Goal: Task Accomplishment & Management: Use online tool/utility

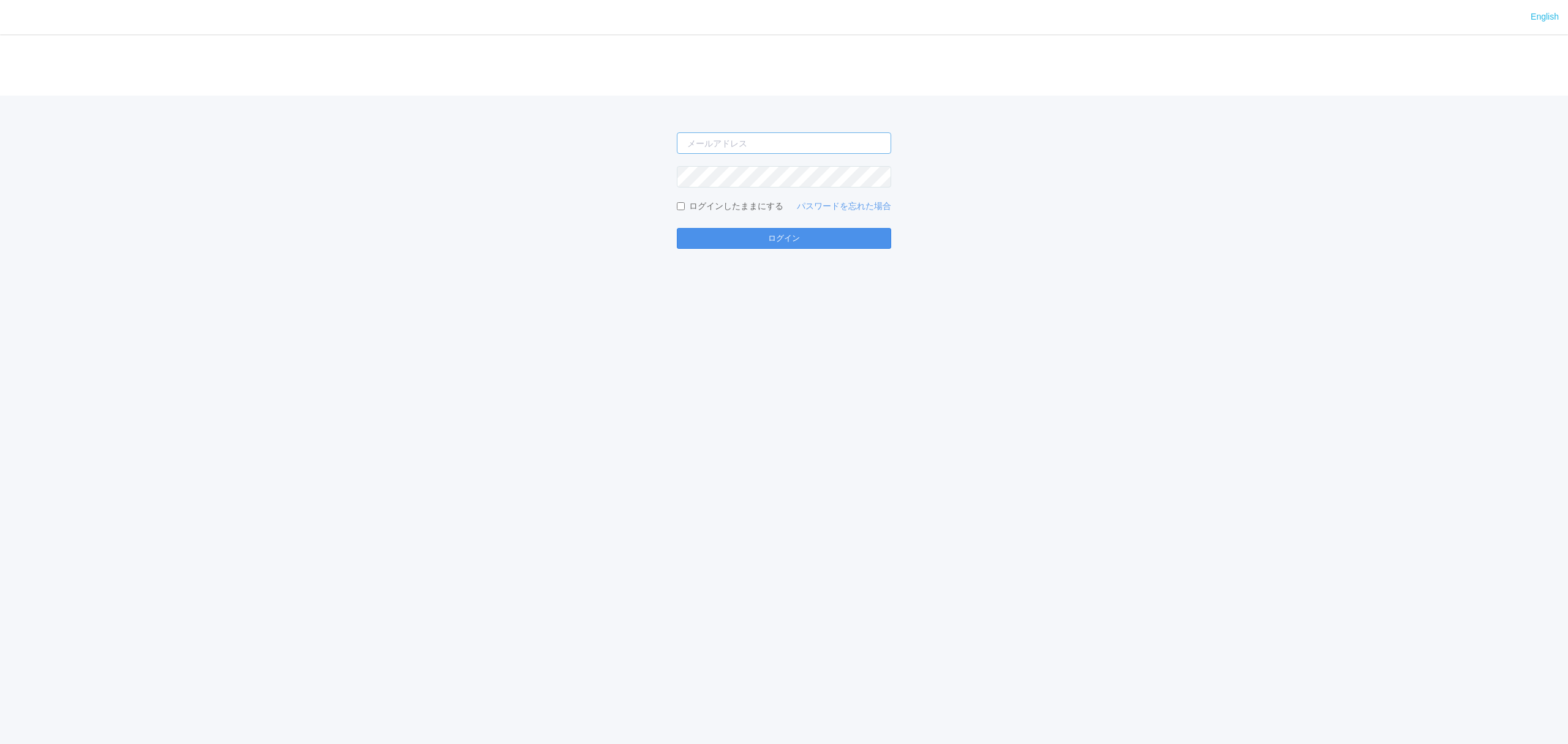
type input "[PERSON_NAME][EMAIL_ADDRESS][DOMAIN_NAME]"
click at [748, 231] on button "ログイン" at bounding box center [783, 239] width 214 height 21
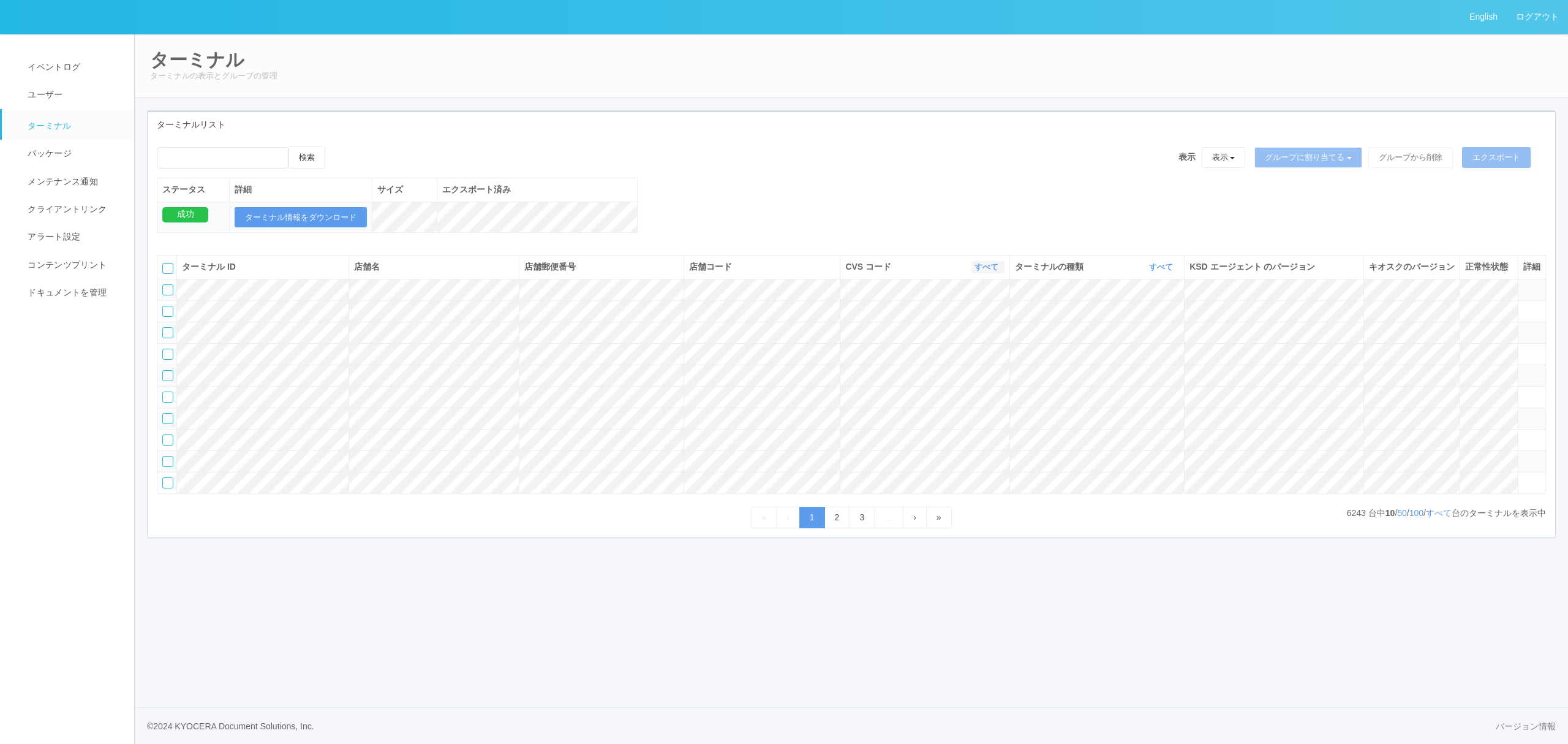
click at [980, 271] on link "すべて" at bounding box center [987, 267] width 27 height 9
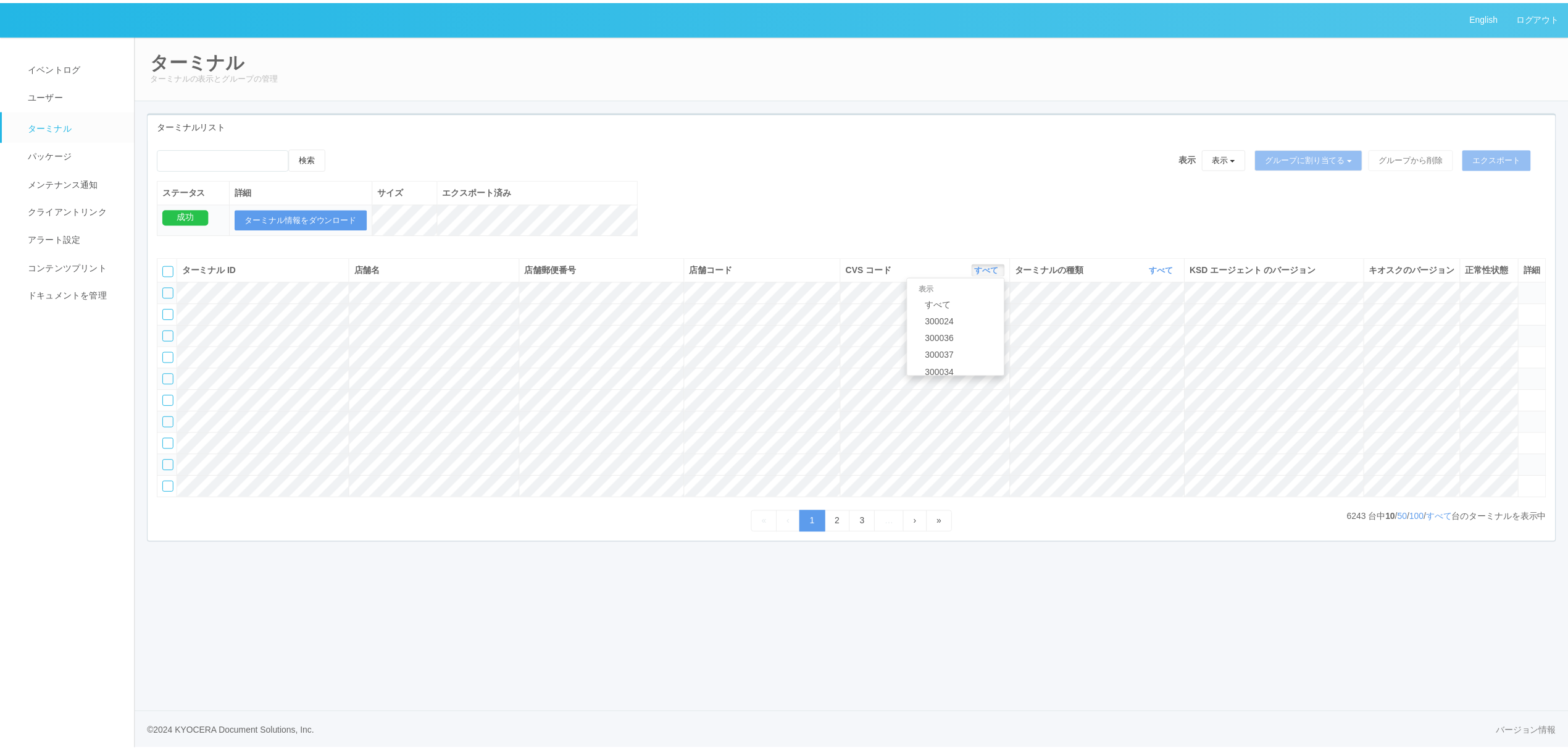
scroll to position [532, 0]
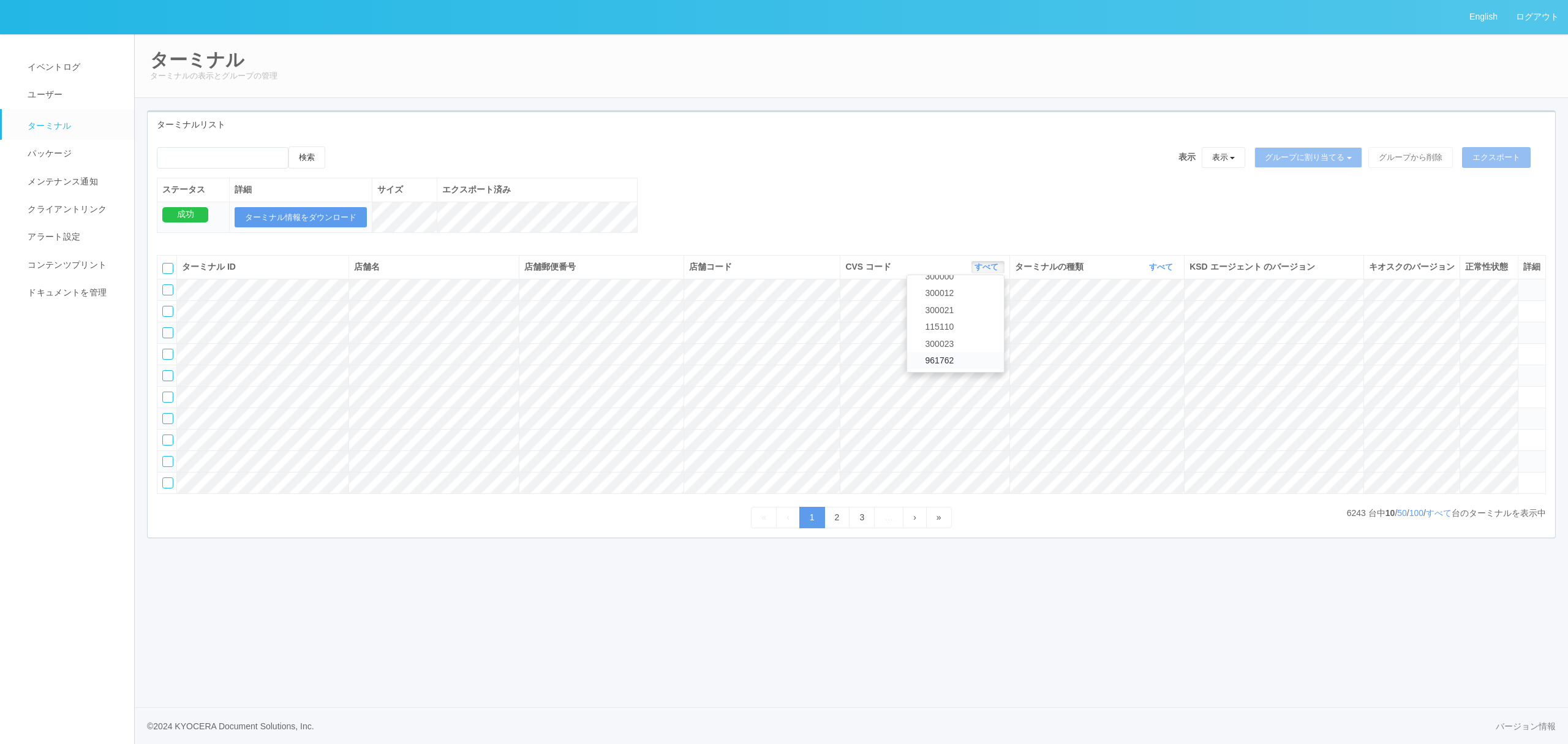
click at [946, 369] on link "961762" at bounding box center [955, 360] width 96 height 16
click at [1153, 271] on link "すべて" at bounding box center [1162, 267] width 27 height 9
click at [1142, 327] on link "キオスク" at bounding box center [1130, 318] width 96 height 16
click at [1450, 520] on p "[DATE] 台中 10 / 50 / 100 / すべて 台のターミナルを表示中" at bounding box center [1442, 513] width 207 height 13
click at [1436, 518] on link "すべて" at bounding box center [1438, 513] width 25 height 10
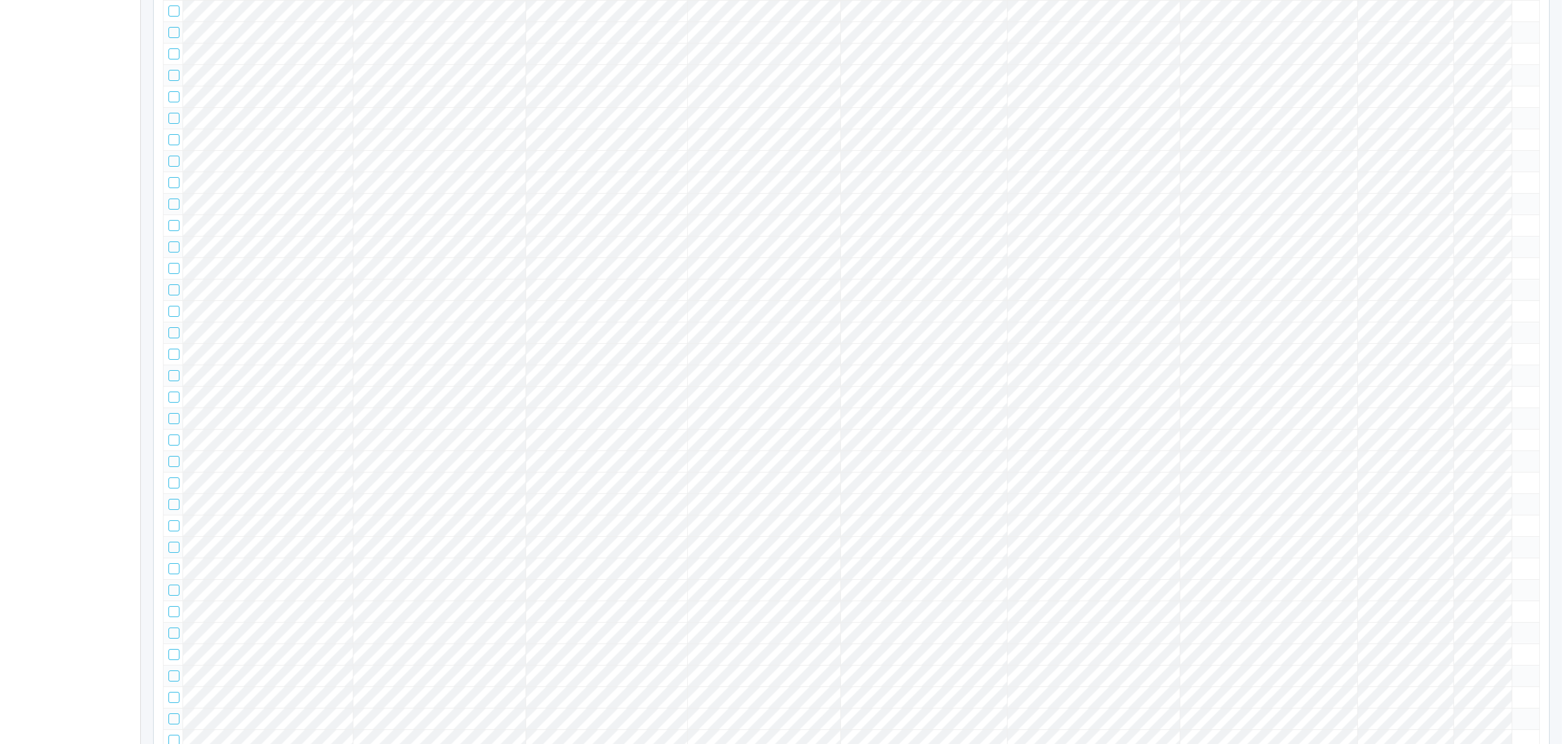
scroll to position [14468, 0]
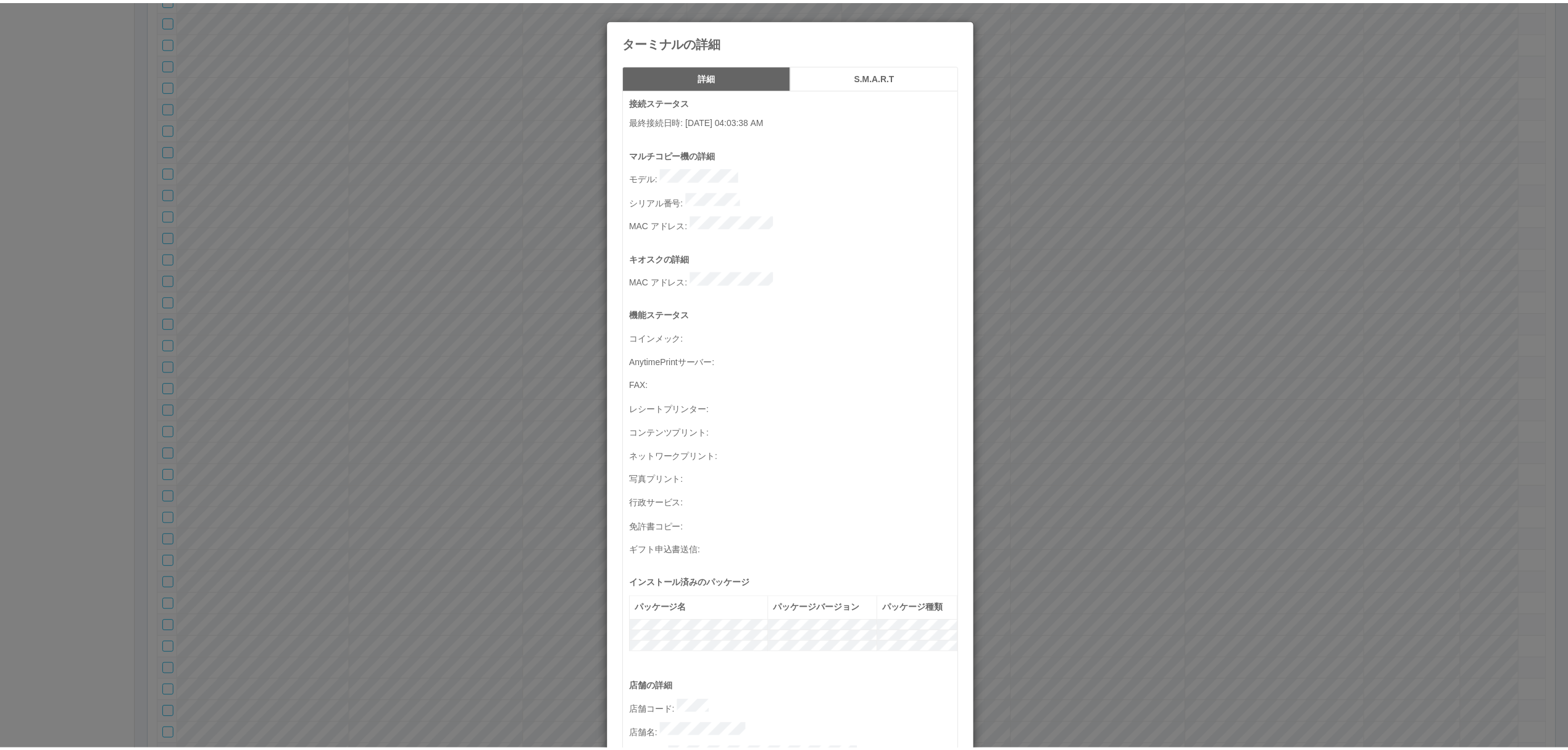
scroll to position [360, 0]
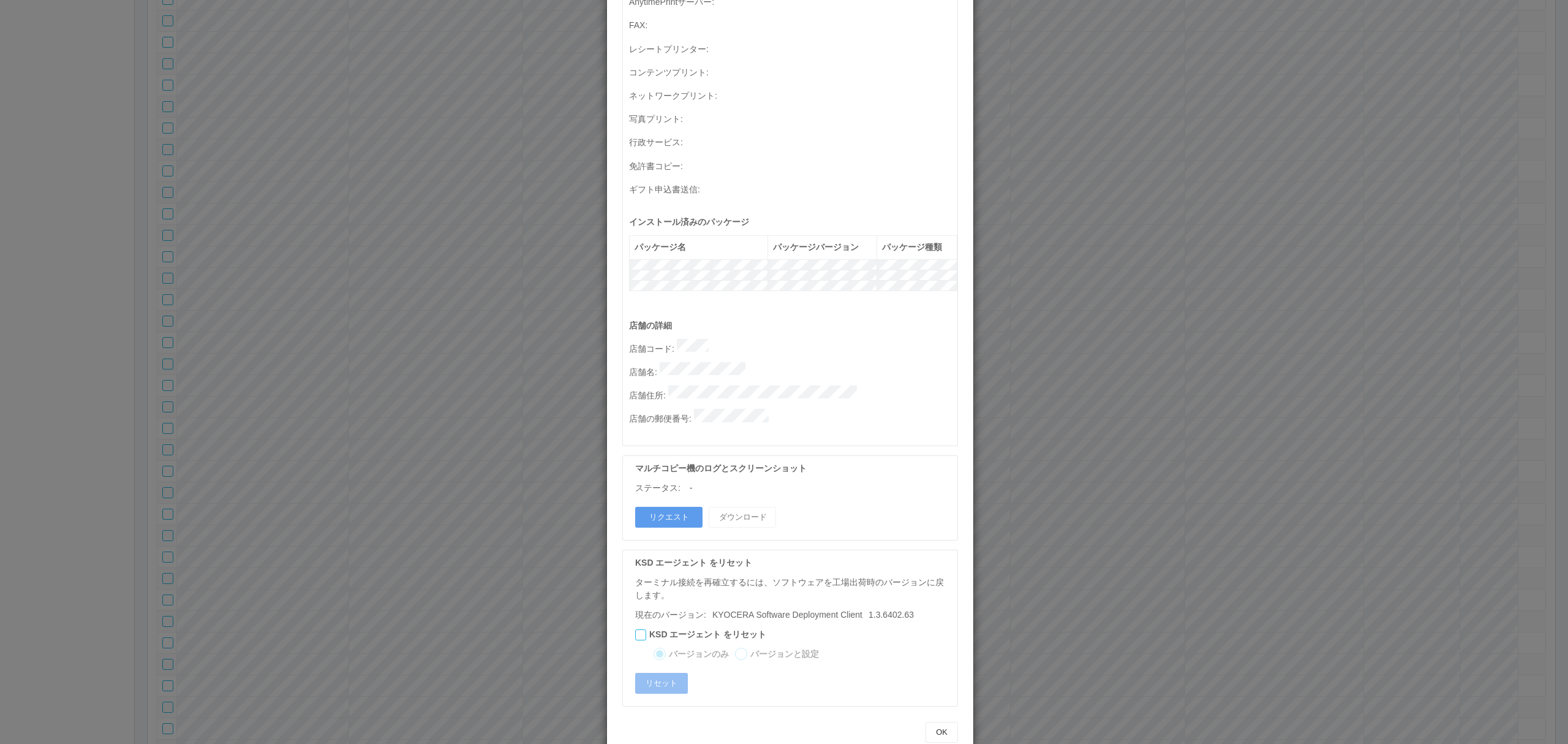
click at [1066, 498] on div "ターミナルの詳細 詳細 S.M.A.R.T 接続ステータス 最終接続日時 : [DATE] 04:03:38 AM マルチコピー機の詳細 モデル : シリアル…" at bounding box center [784, 372] width 1568 height 744
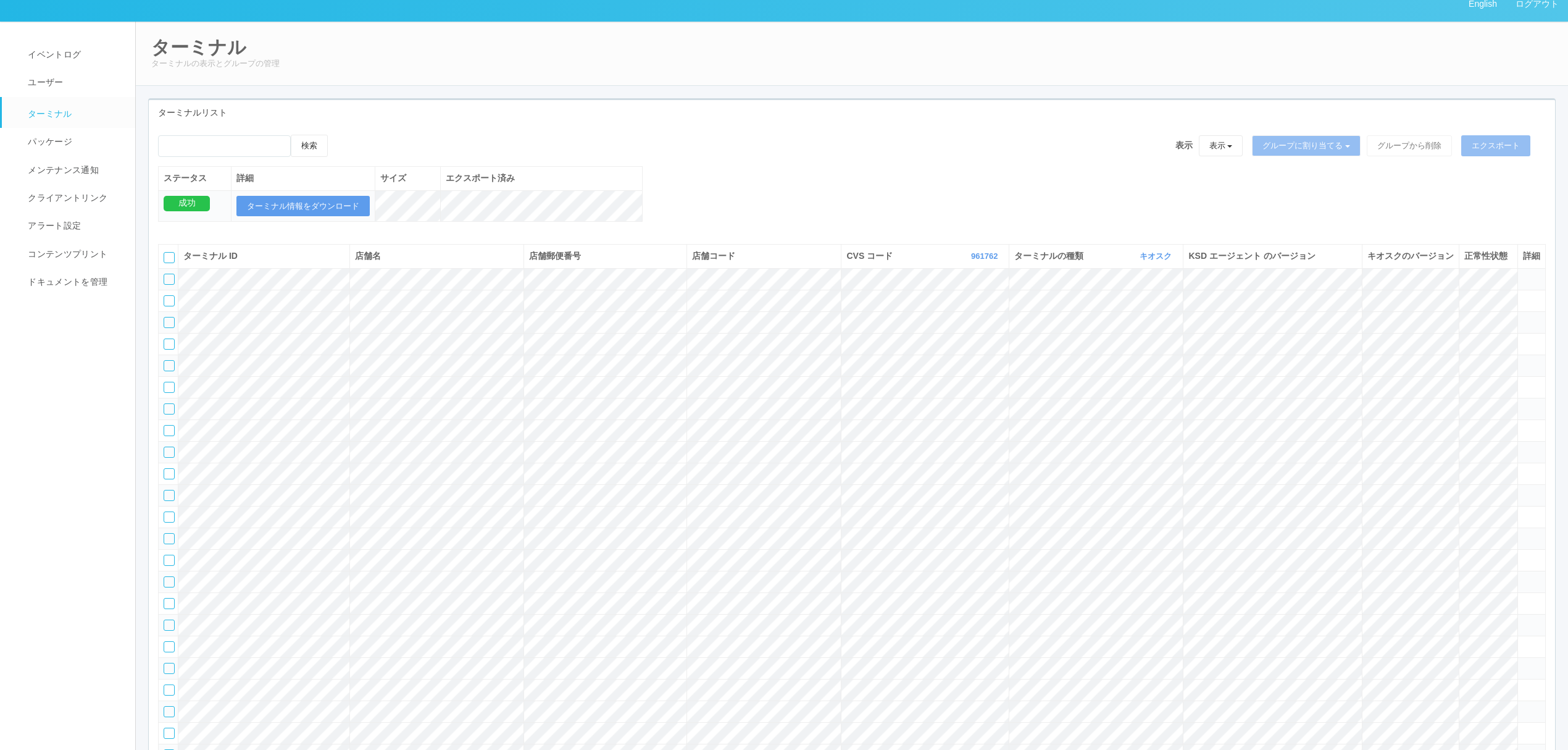
scroll to position [0, 0]
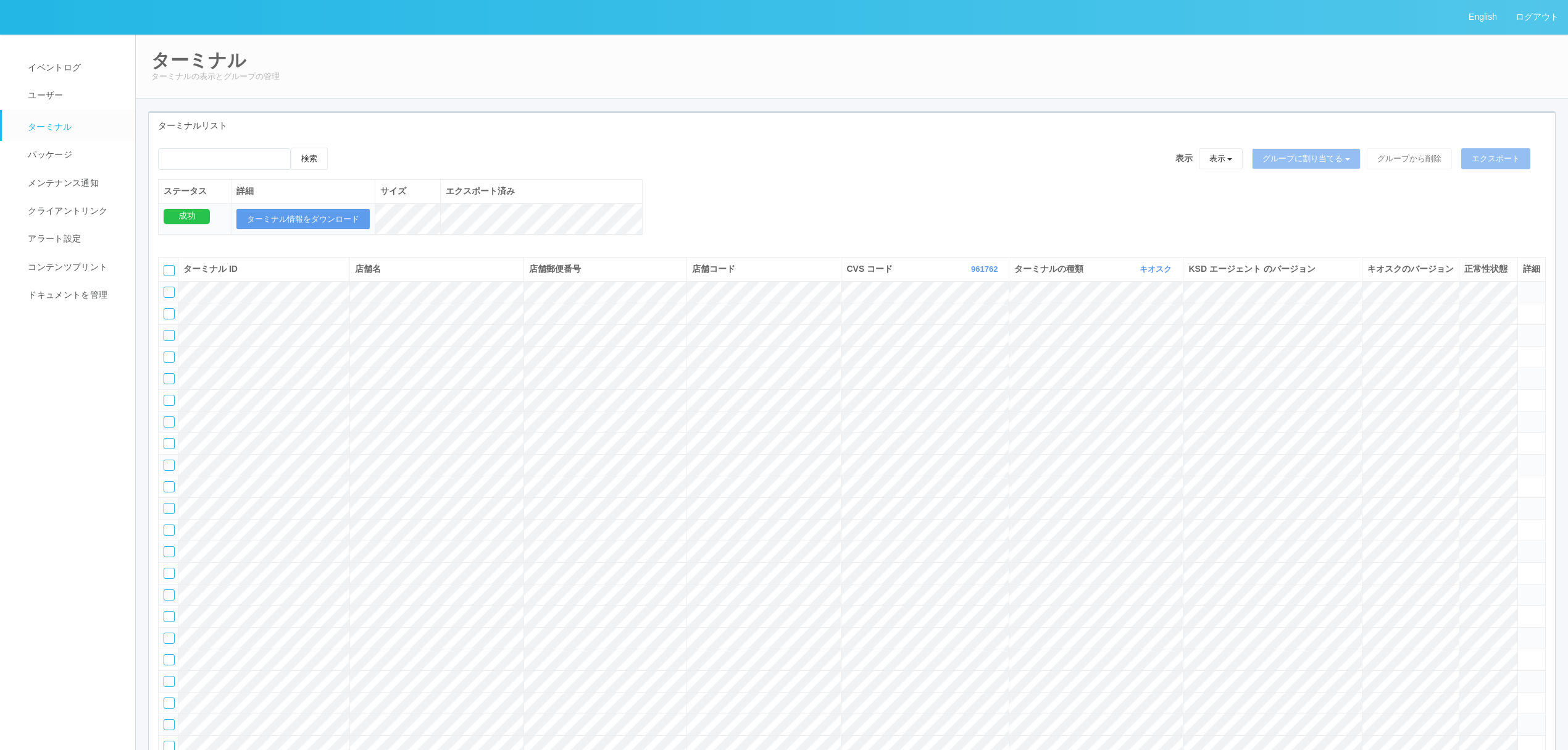
click at [851, 243] on div "検索 表示 表示 すべてのターミナル 未割り当てのターミナル グループを追加 グループ名を編集 アーカイブ済みのターミナル グループに割り当てる グループを追…" at bounding box center [851, 198] width 1406 height 100
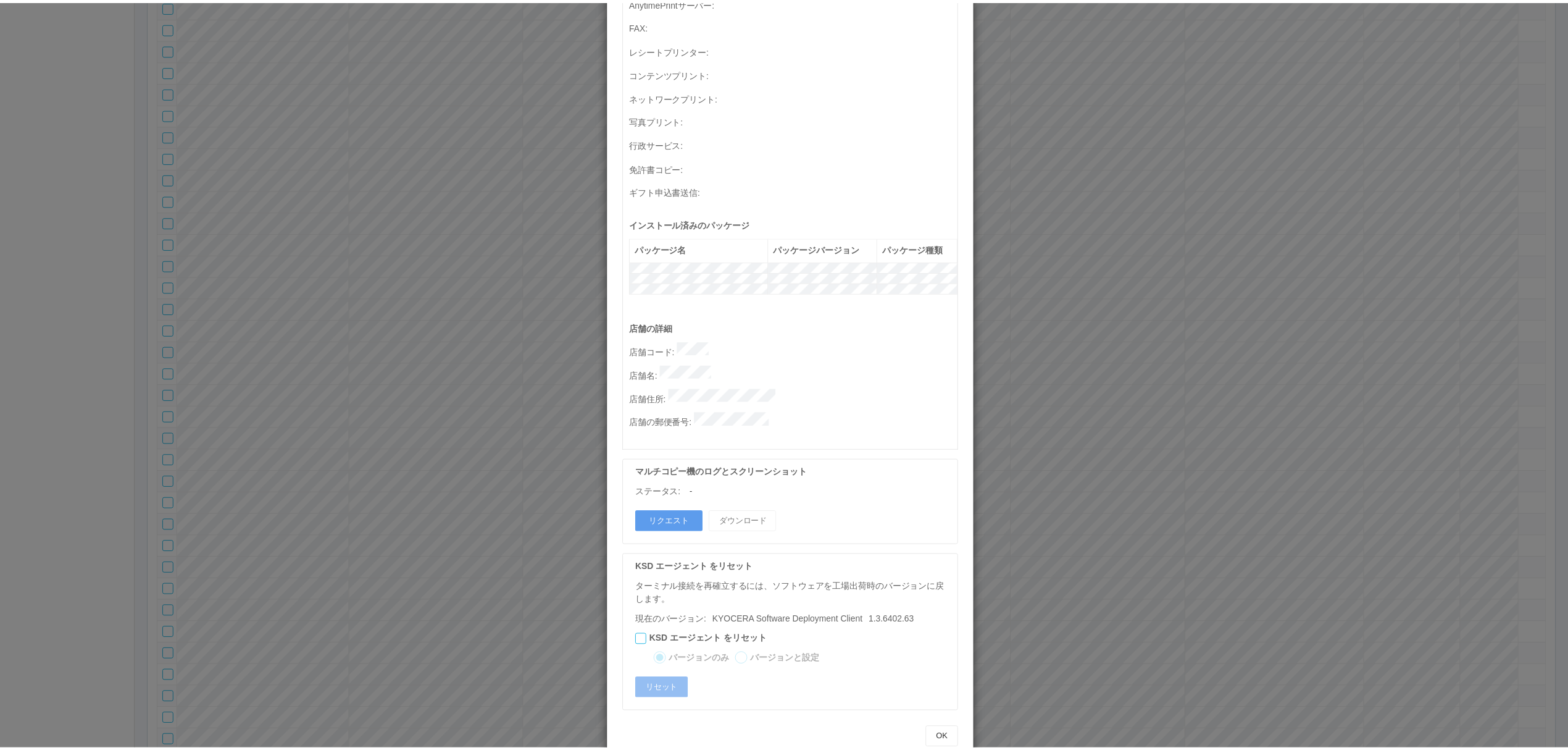
scroll to position [0, 0]
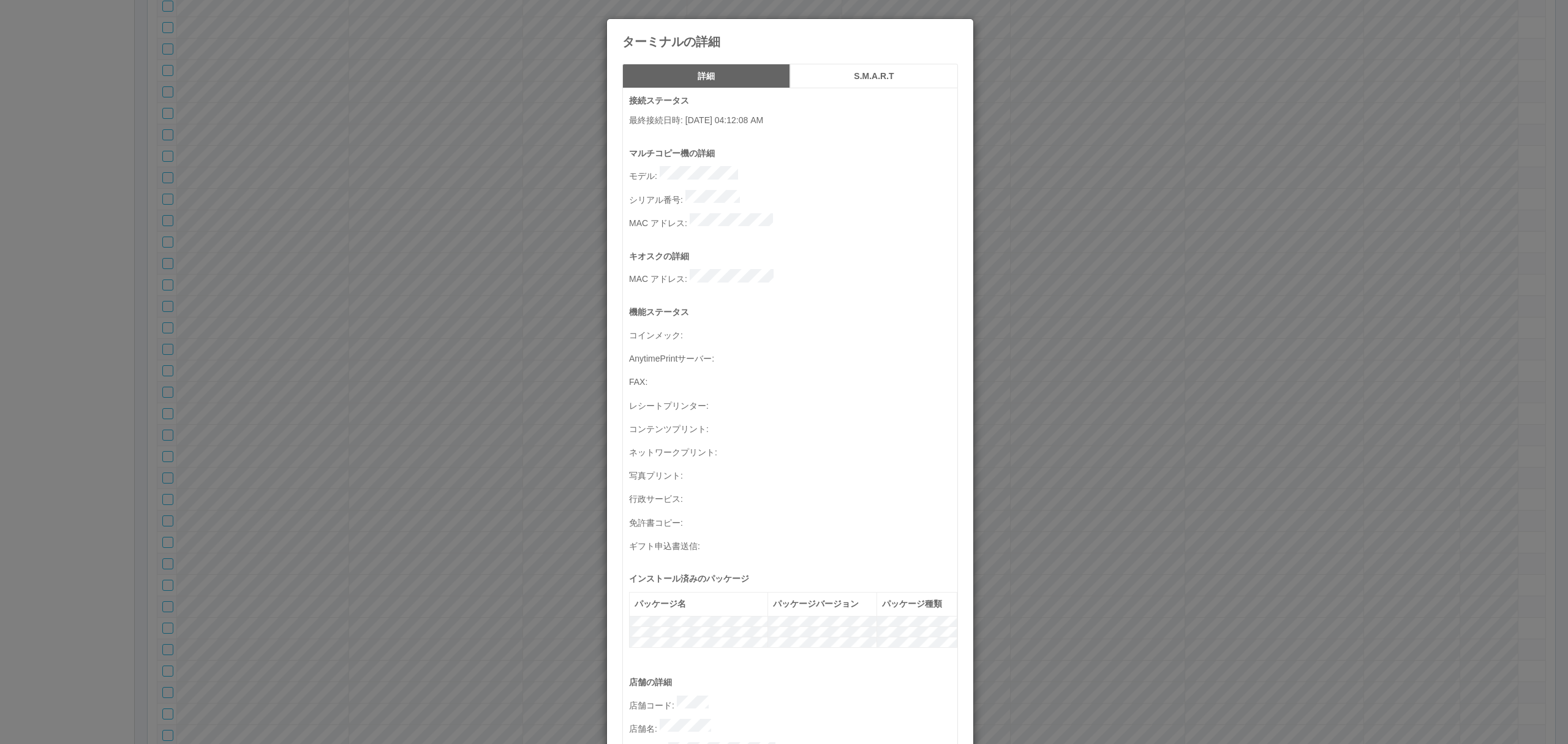
click at [360, 650] on div "ターミナルの詳細 詳細 S.M.A.R.T 接続ステータス 最終接続日時 : [DATE] 04:12:08 AM マルチコピー機の詳細 モデル : シリアル…" at bounding box center [784, 372] width 1568 height 744
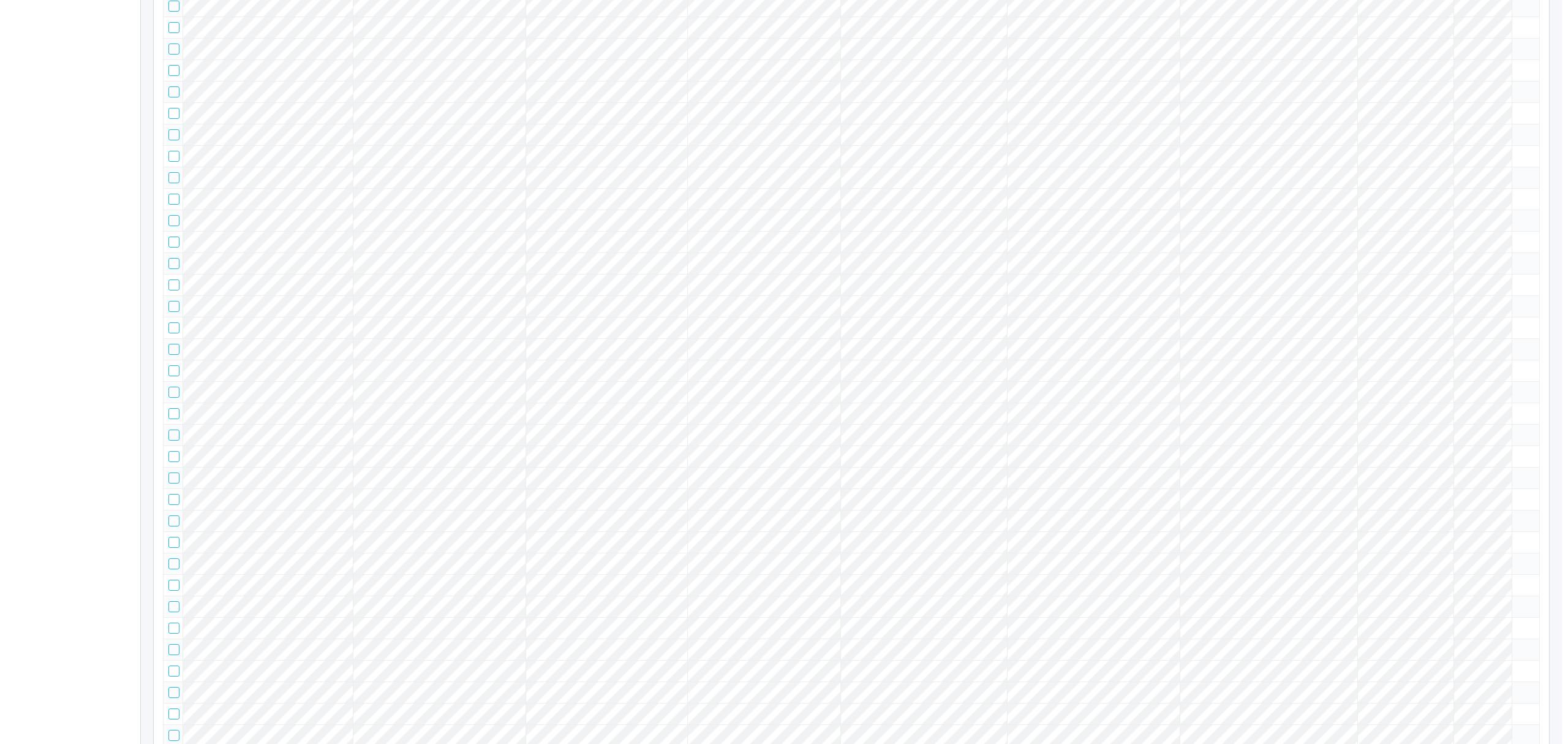
scroll to position [15291, 0]
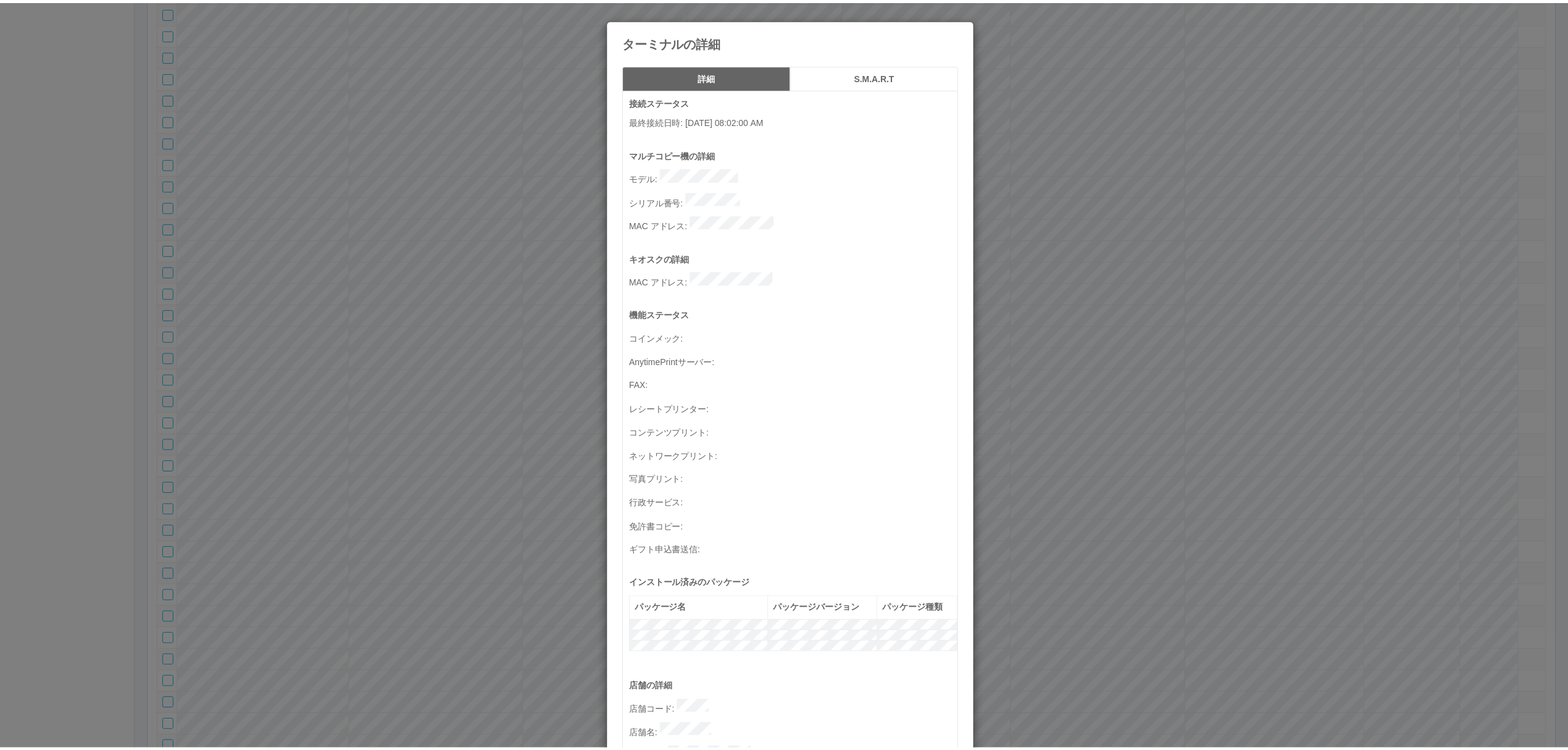
scroll to position [360, 0]
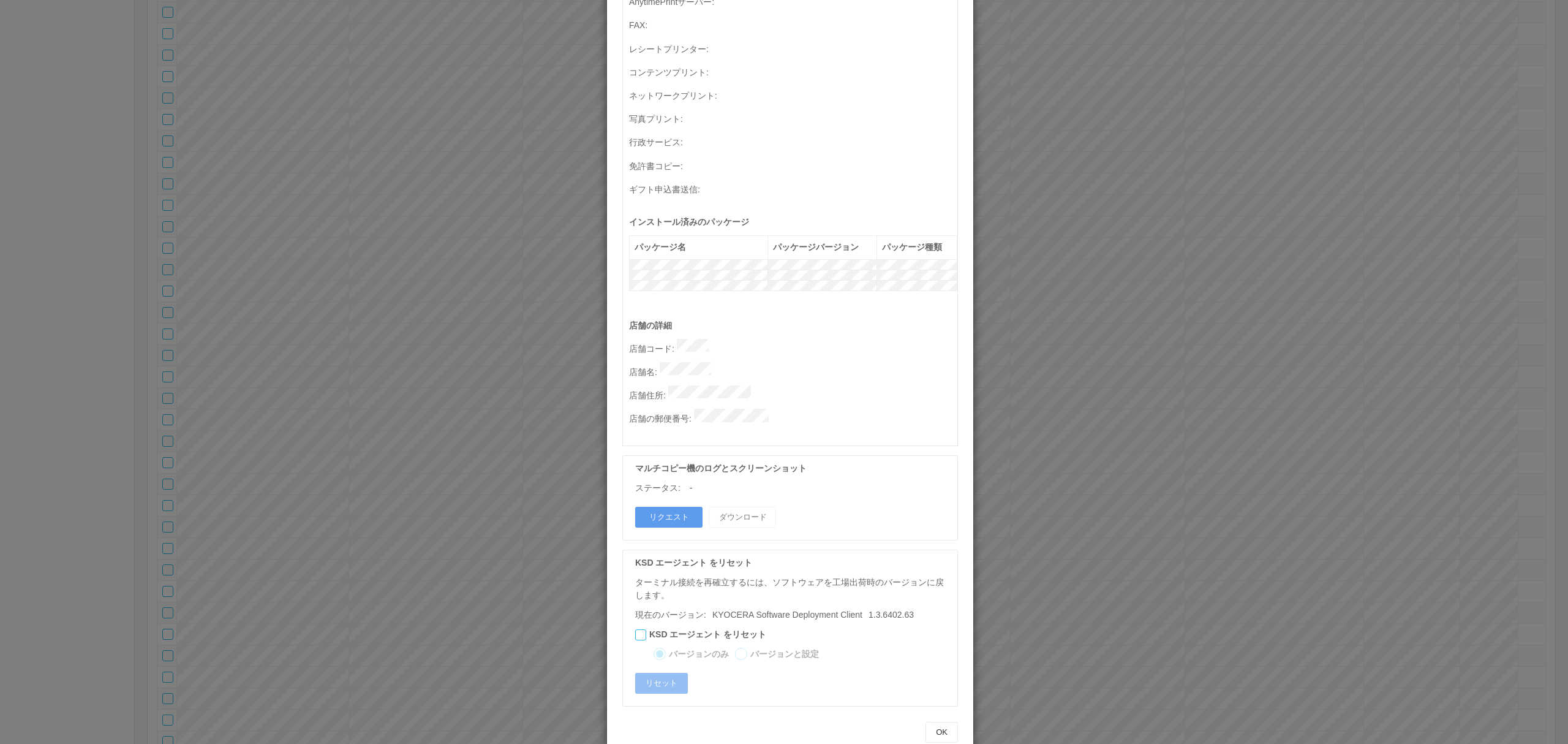
click at [1082, 355] on div "ターミナルの詳細 詳細 S.M.A.R.T 接続ステータス 最終接続日時 : [DATE] 08:02:00 AM マルチコピー機の詳細 モデル : シリアル…" at bounding box center [784, 372] width 1568 height 744
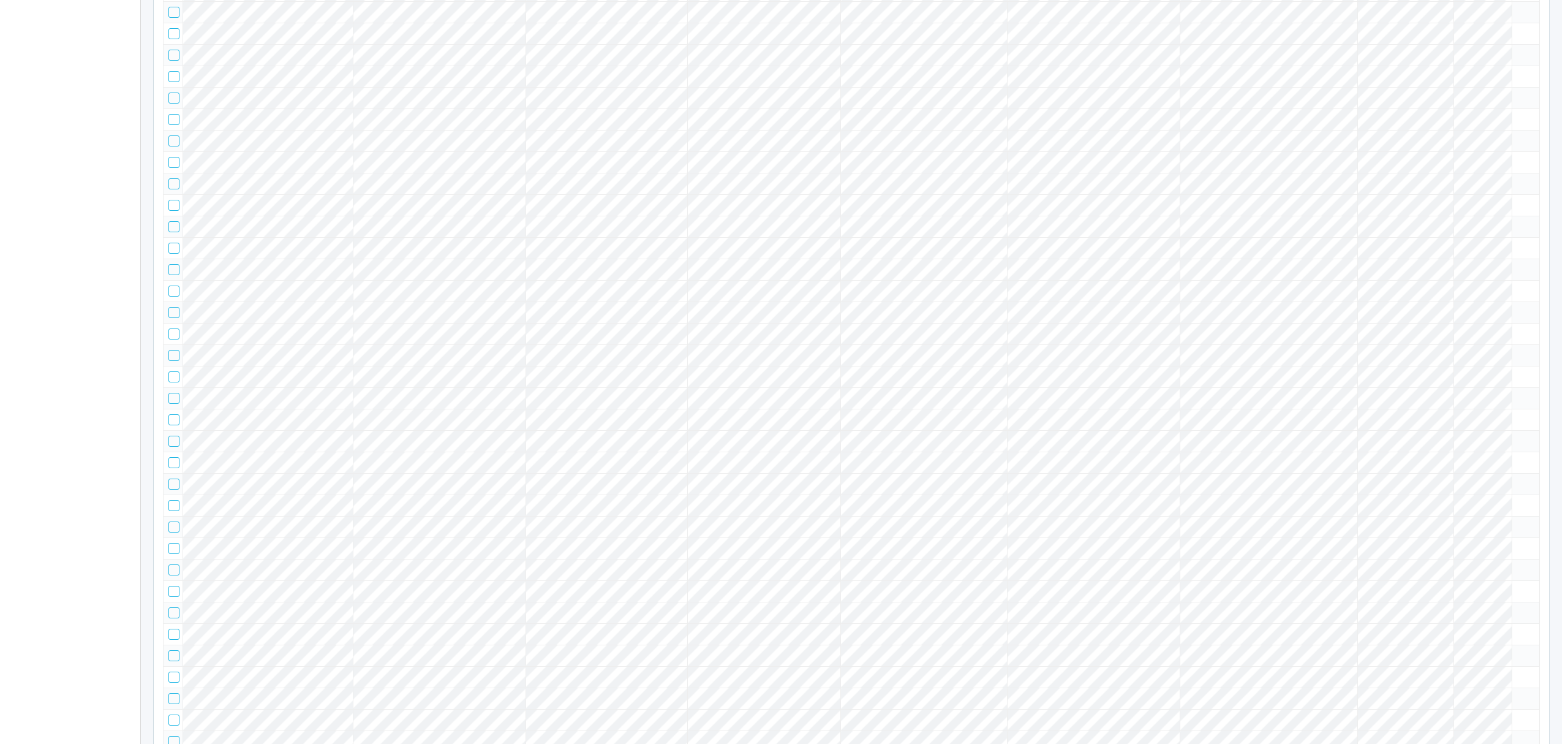
scroll to position [22407, 0]
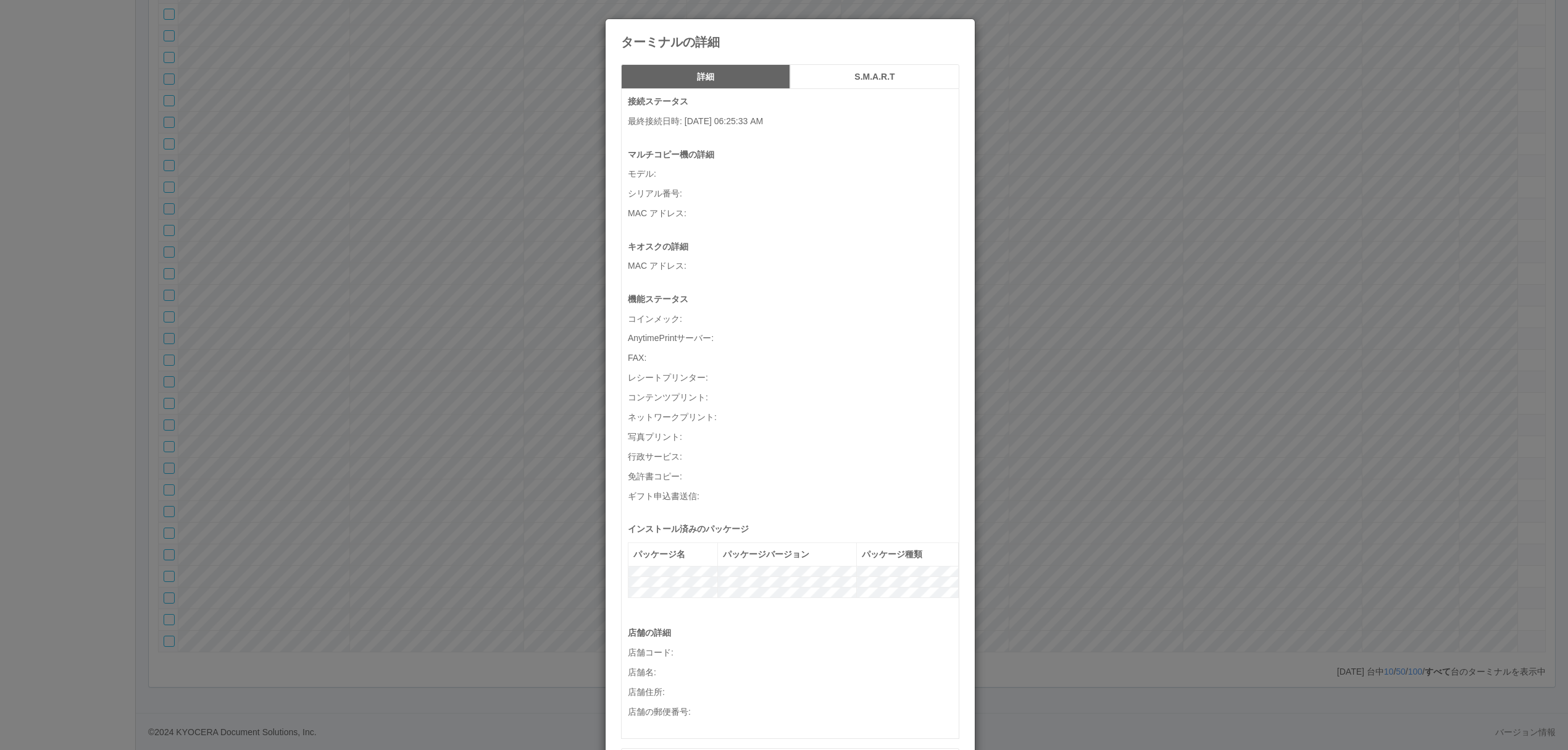
click at [1524, 375] on div "ターミナルの詳細 詳細 S.M.A.R.T 接続ステータス 最終接続日時 : [DATE] 06:25:33 AM マルチコピー機の詳細 モデル : シリアル…" at bounding box center [784, 375] width 1568 height 750
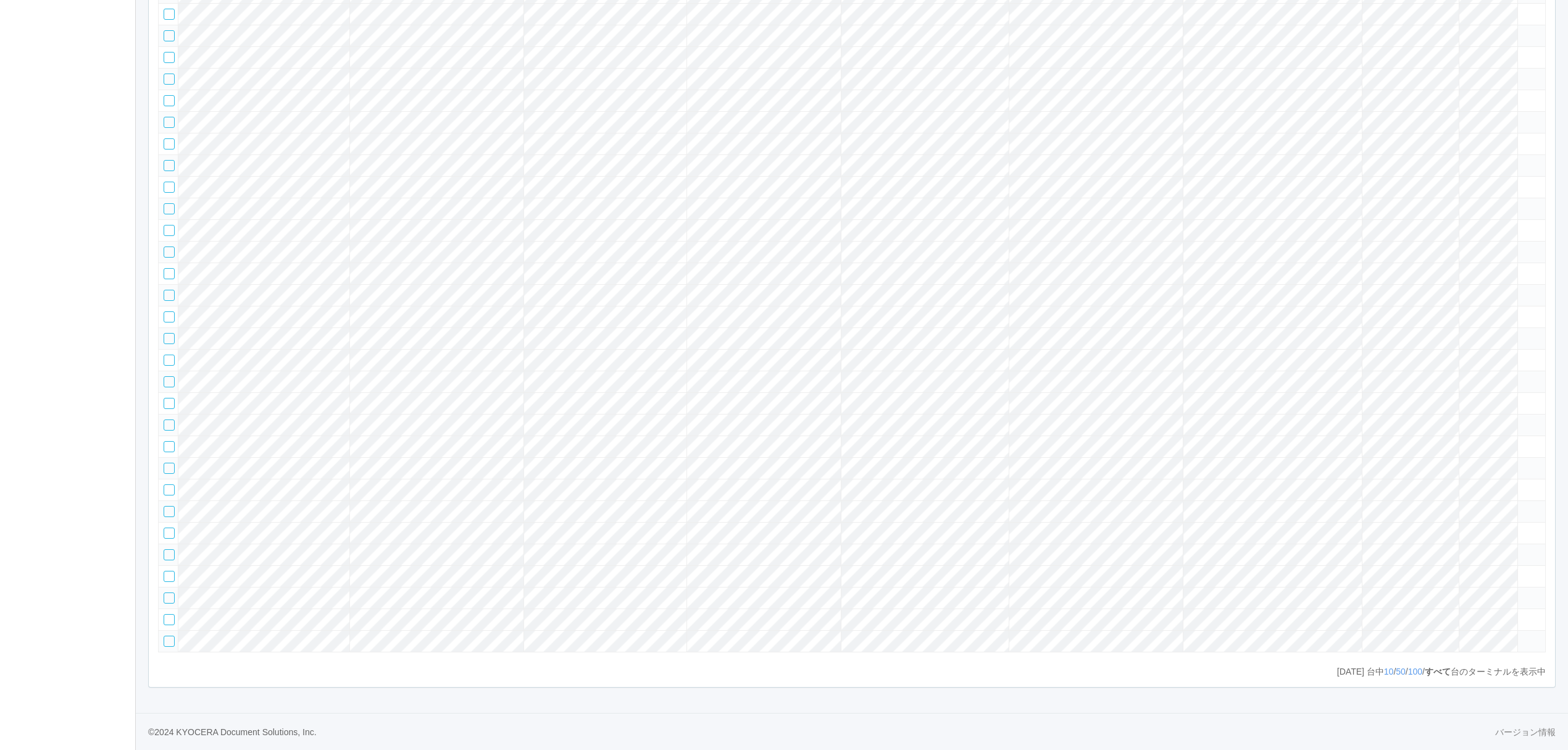
drag, startPoint x: 1517, startPoint y: 373, endPoint x: 1527, endPoint y: 375, distance: 10.2
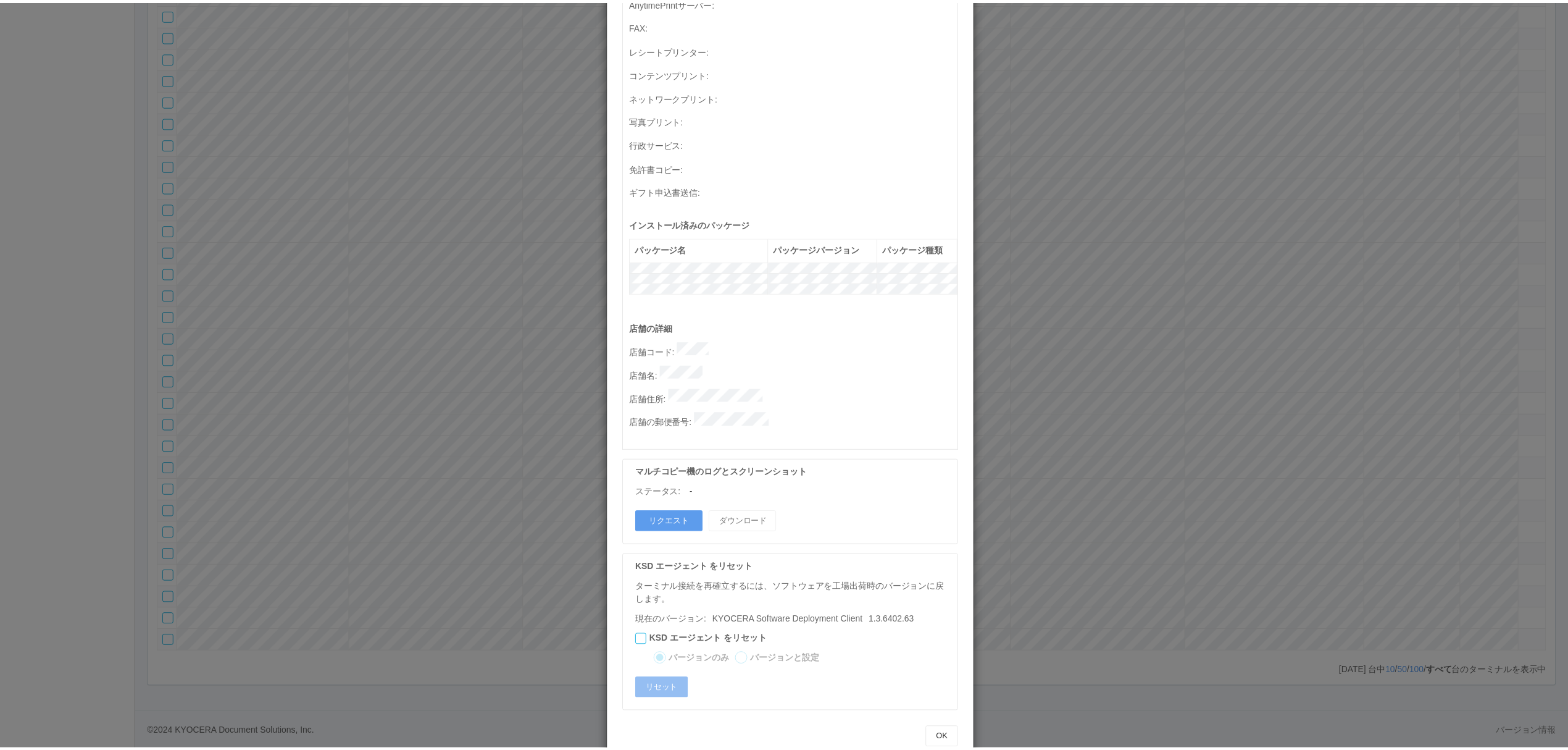
scroll to position [0, 0]
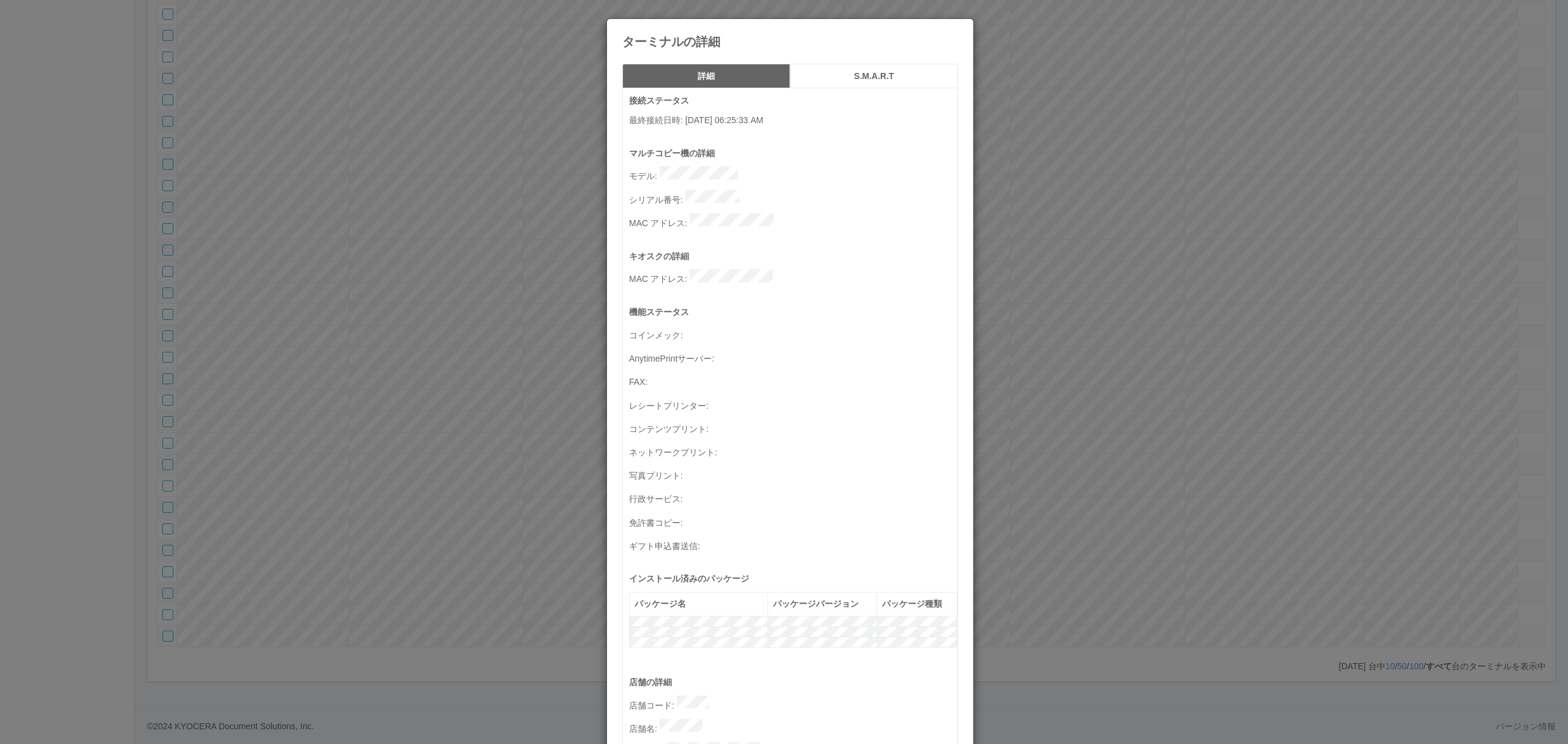
drag, startPoint x: 354, startPoint y: 185, endPoint x: 414, endPoint y: 188, distance: 60.1
click at [358, 186] on div "ターミナルの詳細 詳細 S.M.A.R.T 接続ステータス 最終接続日時 : [DATE] 06:25:33 AM マルチコピー機の詳細 モデル : シリアル…" at bounding box center [784, 372] width 1568 height 744
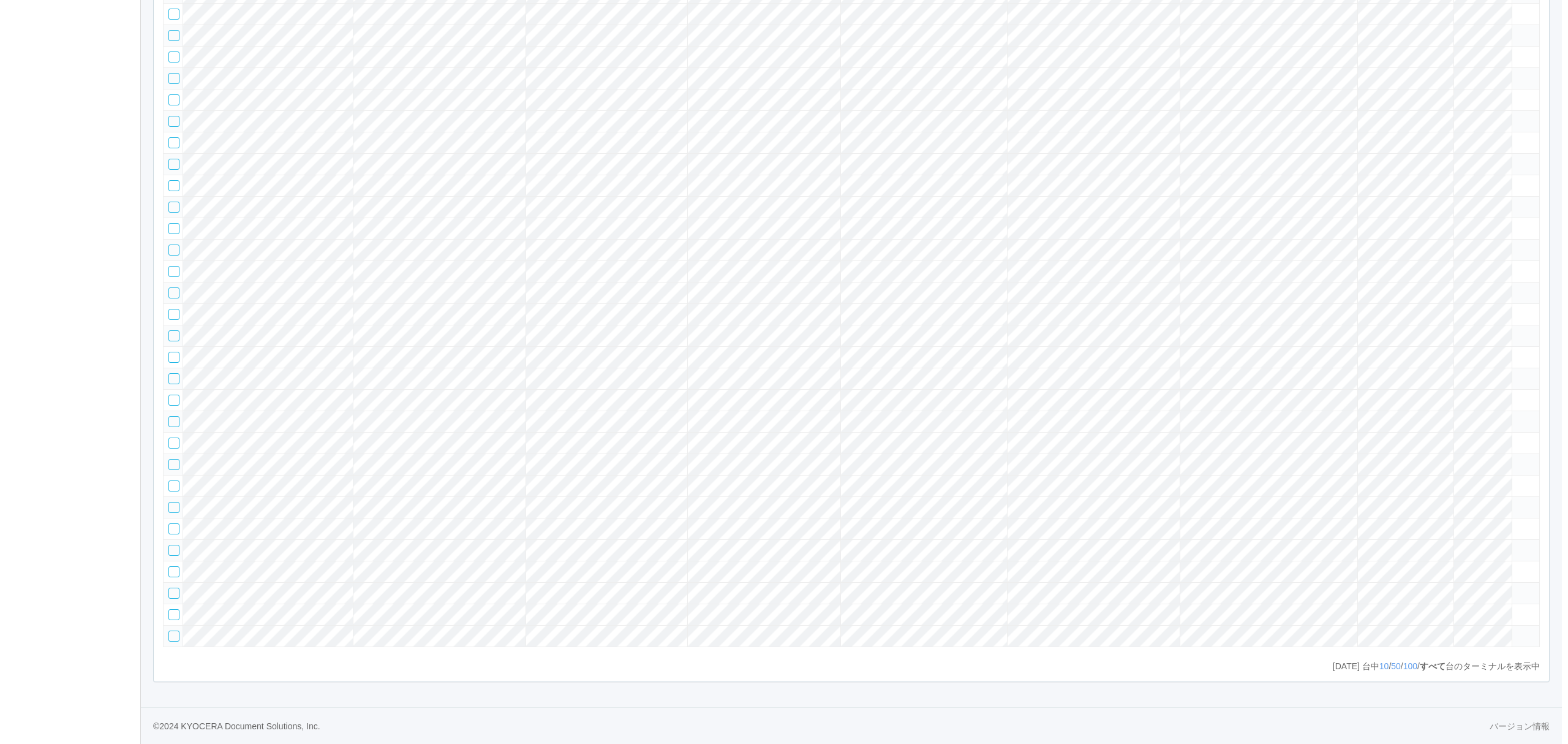
scroll to position [27133, 0]
click at [1459, 346] on tr at bounding box center [846, 335] width 1376 height 22
click at [1511, 331] on icon at bounding box center [1511, 331] width 0 height 0
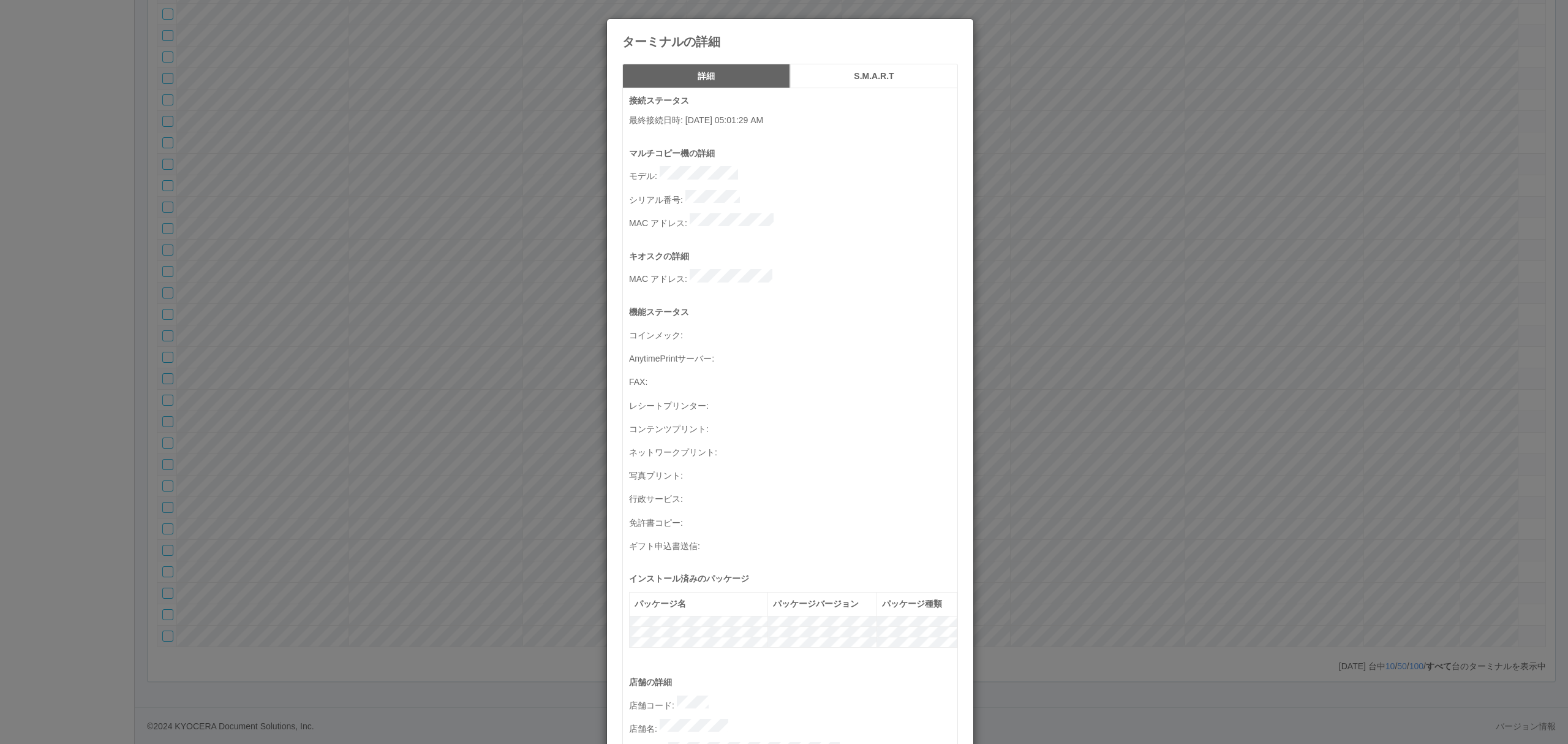
scroll to position [357, 0]
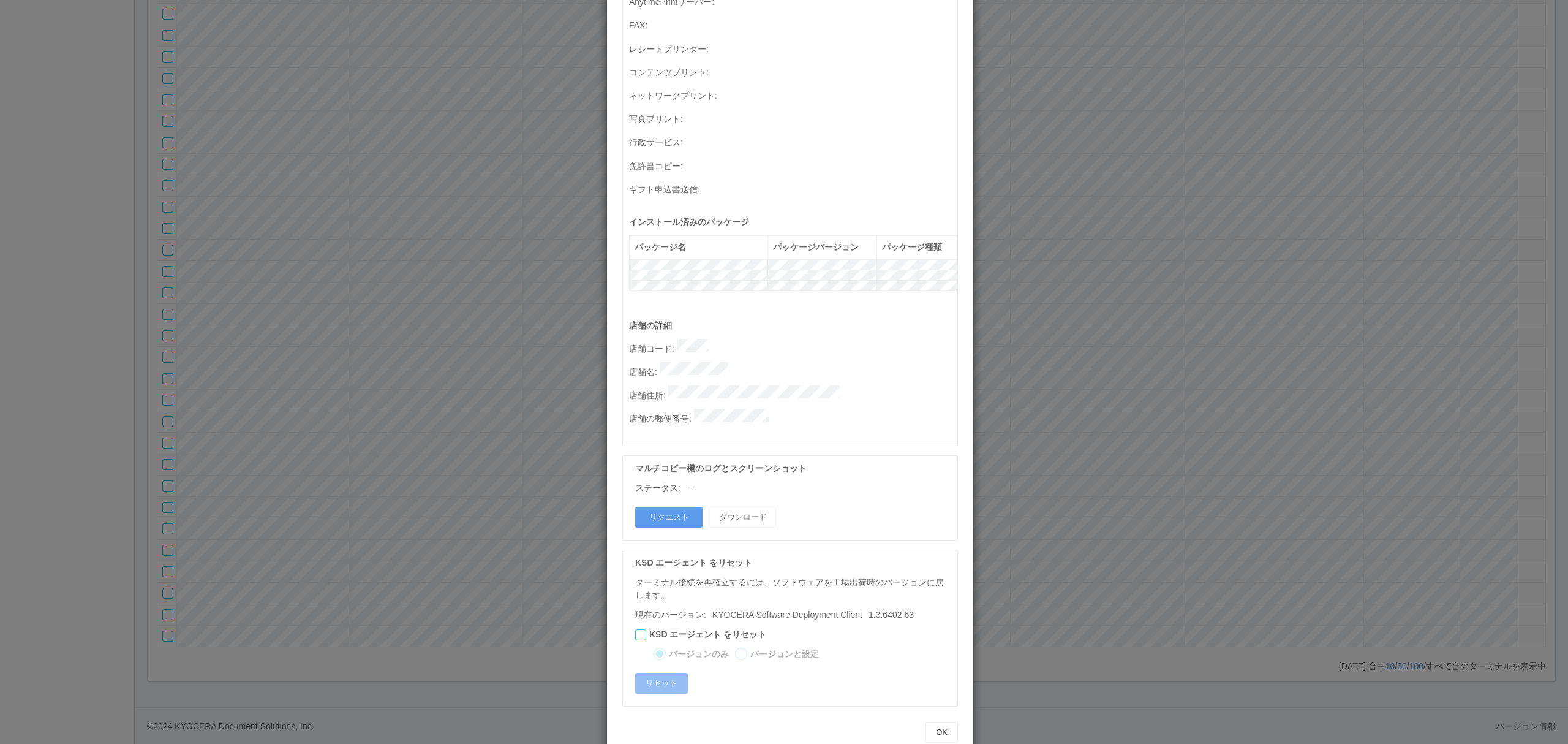
click at [779, 362] on p "店舗名 :" at bounding box center [793, 370] width 328 height 17
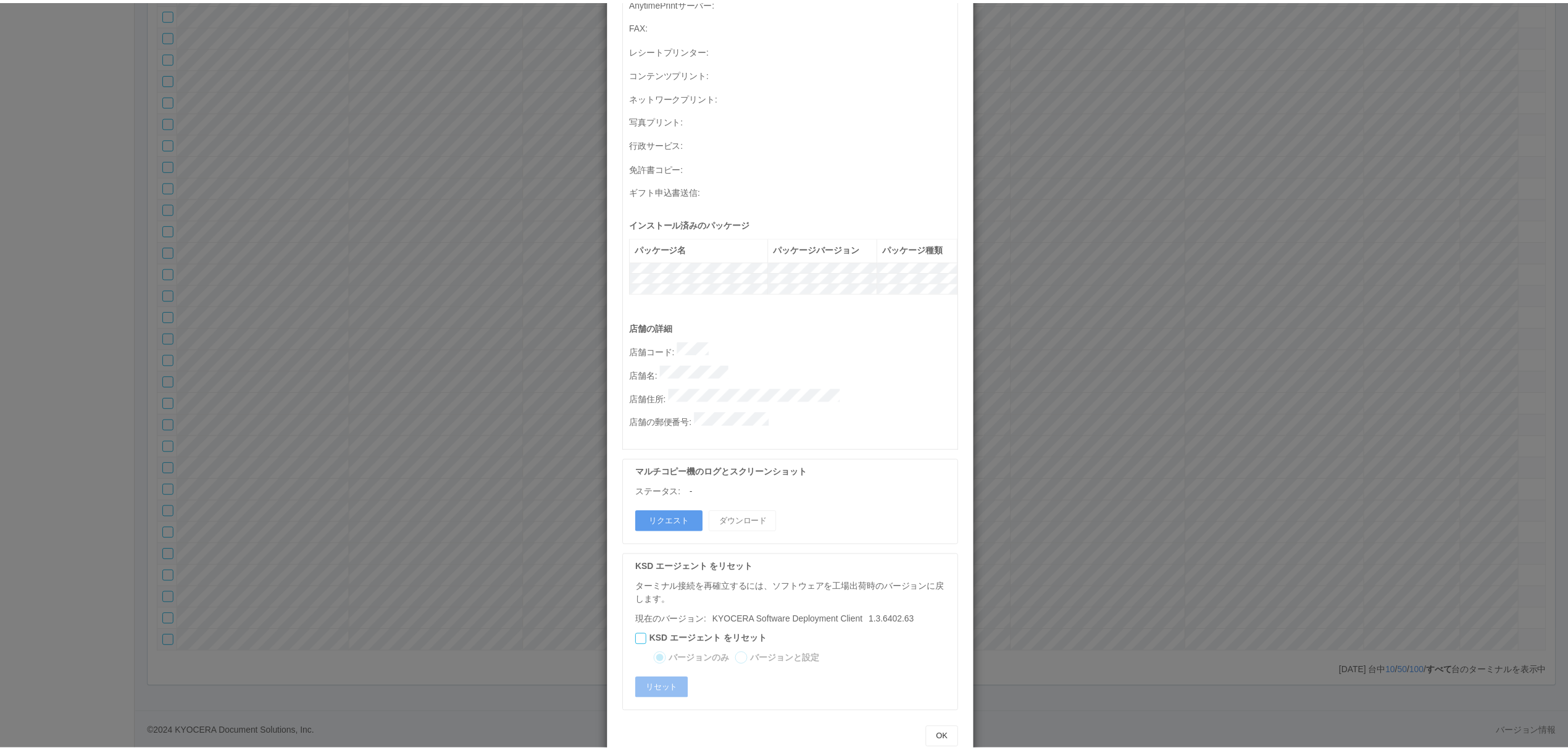
scroll to position [0, 0]
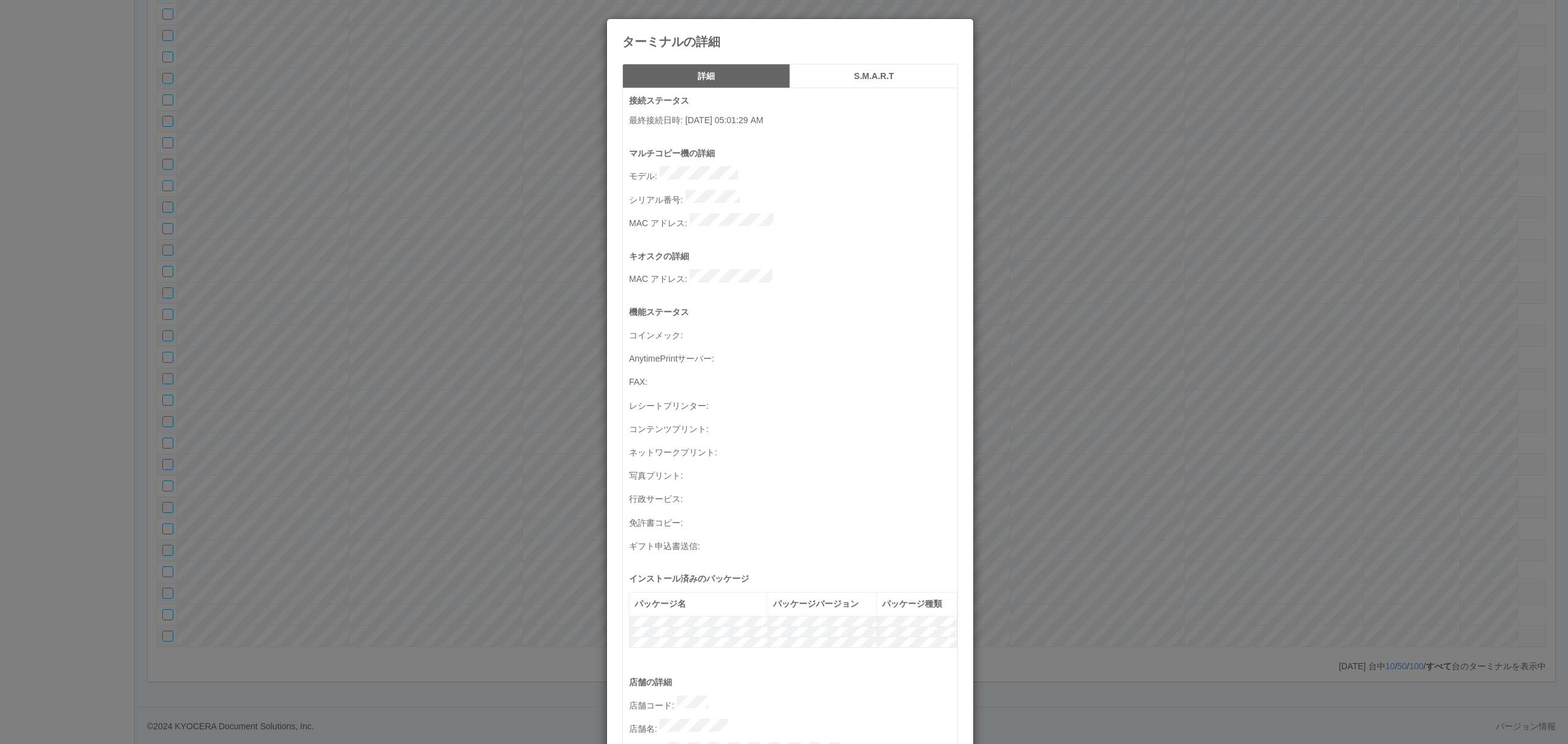
drag, startPoint x: 481, startPoint y: 206, endPoint x: 488, endPoint y: 263, distance: 57.4
click at [483, 207] on div "ターミナルの詳細 詳細 S.M.A.R.T 接続ステータス 最終接続日時 : [DATE] 05:01:29 AM マルチコピー機の詳細 モデル : シリアル…" at bounding box center [784, 372] width 1568 height 744
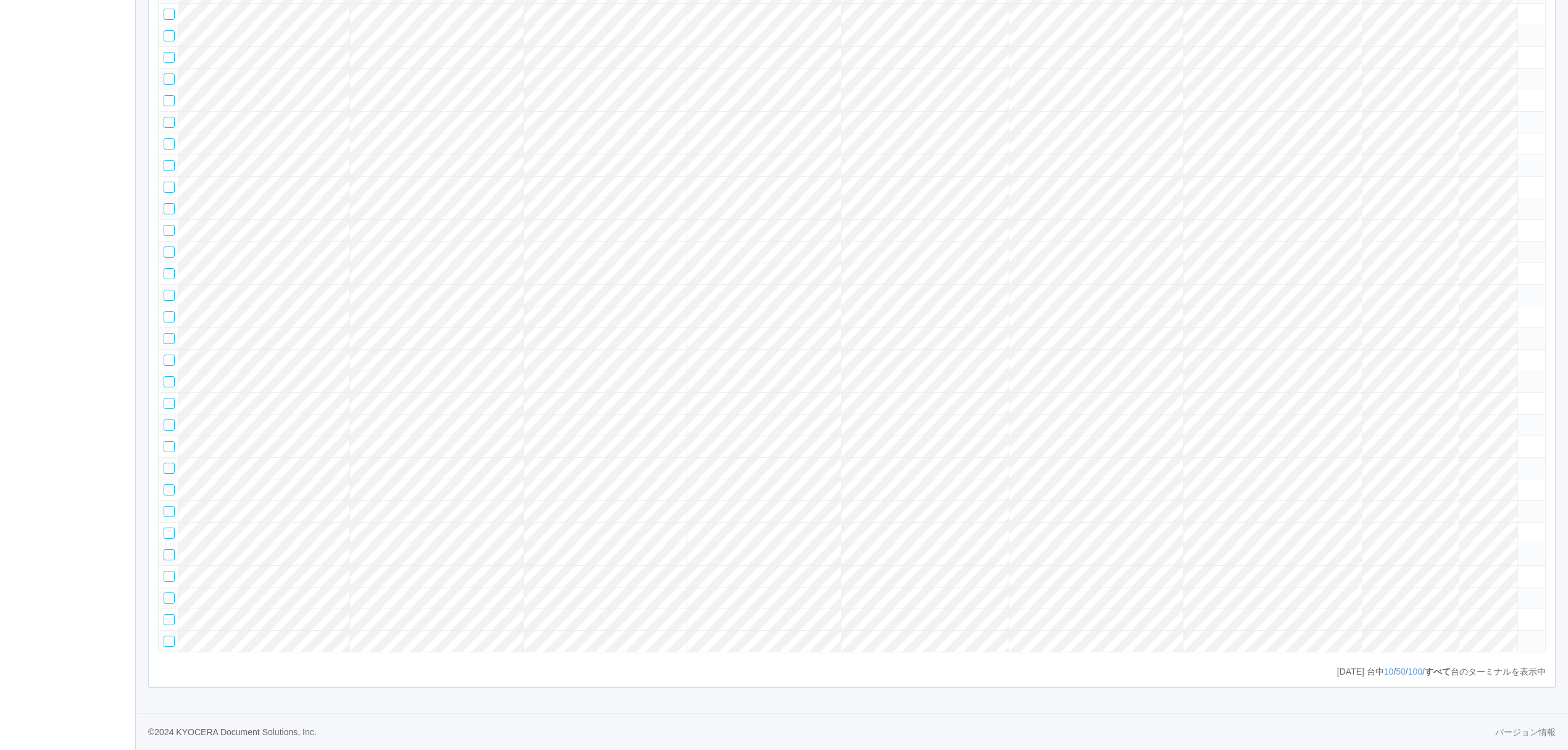
click at [1447, 349] on tr at bounding box center [853, 338] width 1387 height 22
click at [1523, 333] on icon at bounding box center [1523, 333] width 0 height 0
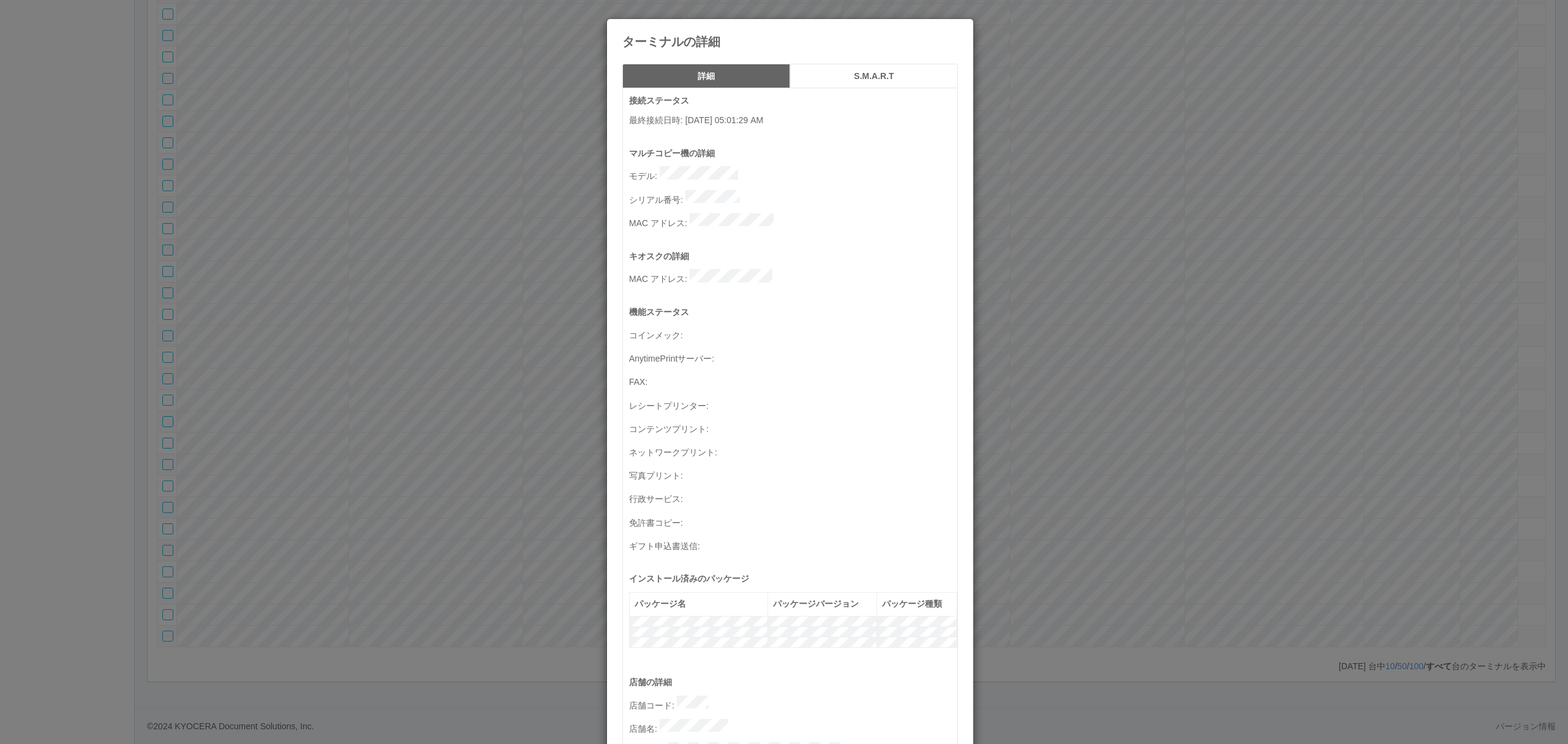
click at [1094, 376] on div "ターミナルの詳細 詳細 S.M.A.R.T 接続ステータス 最終接続日時 : [DATE] 05:01:29 AM マルチコピー機の詳細 モデル : シリアル…" at bounding box center [784, 372] width 1568 height 744
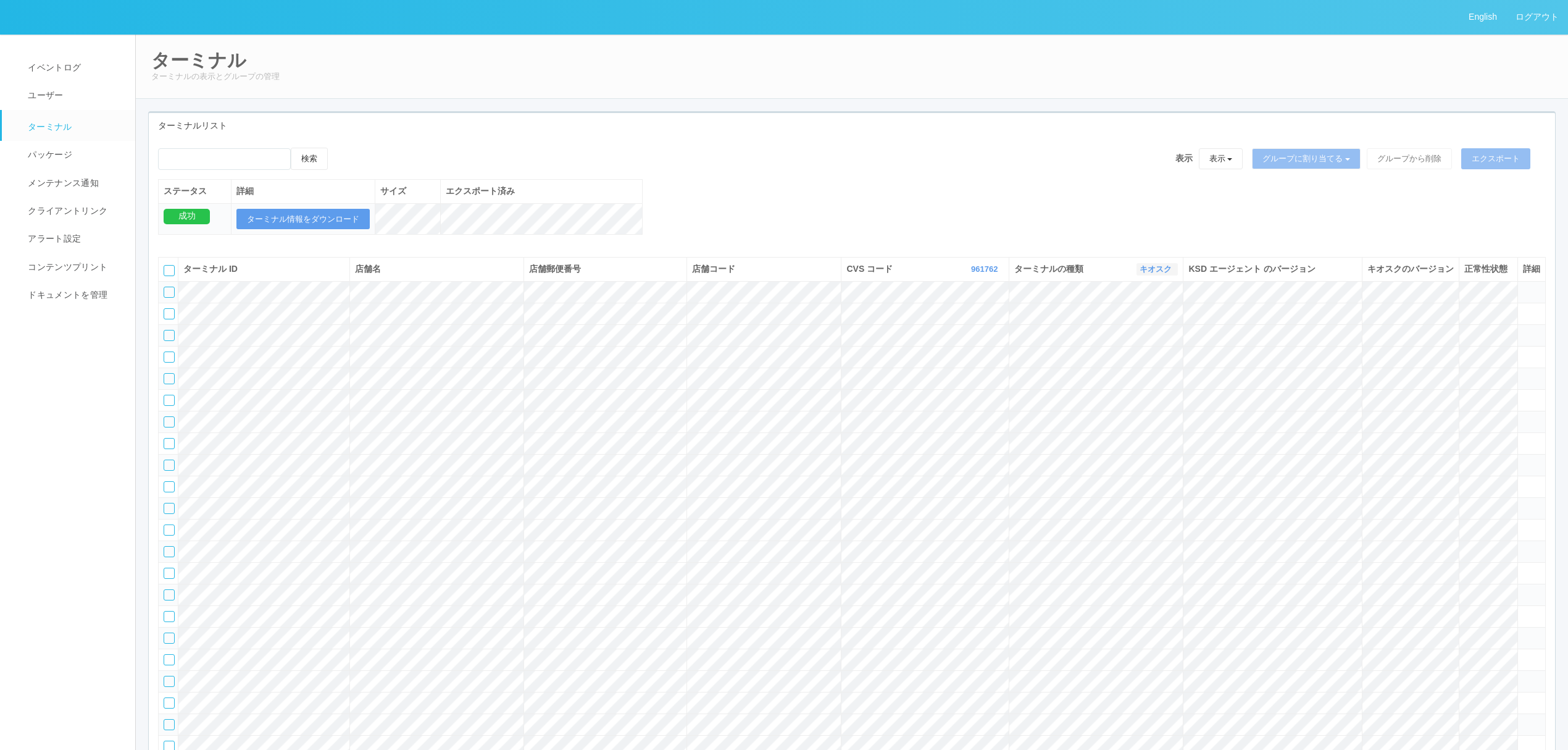
click at [1161, 273] on link "キオスク" at bounding box center [1157, 269] width 35 height 9
click at [1114, 342] on span "マルチコピー機" at bounding box center [1125, 337] width 66 height 10
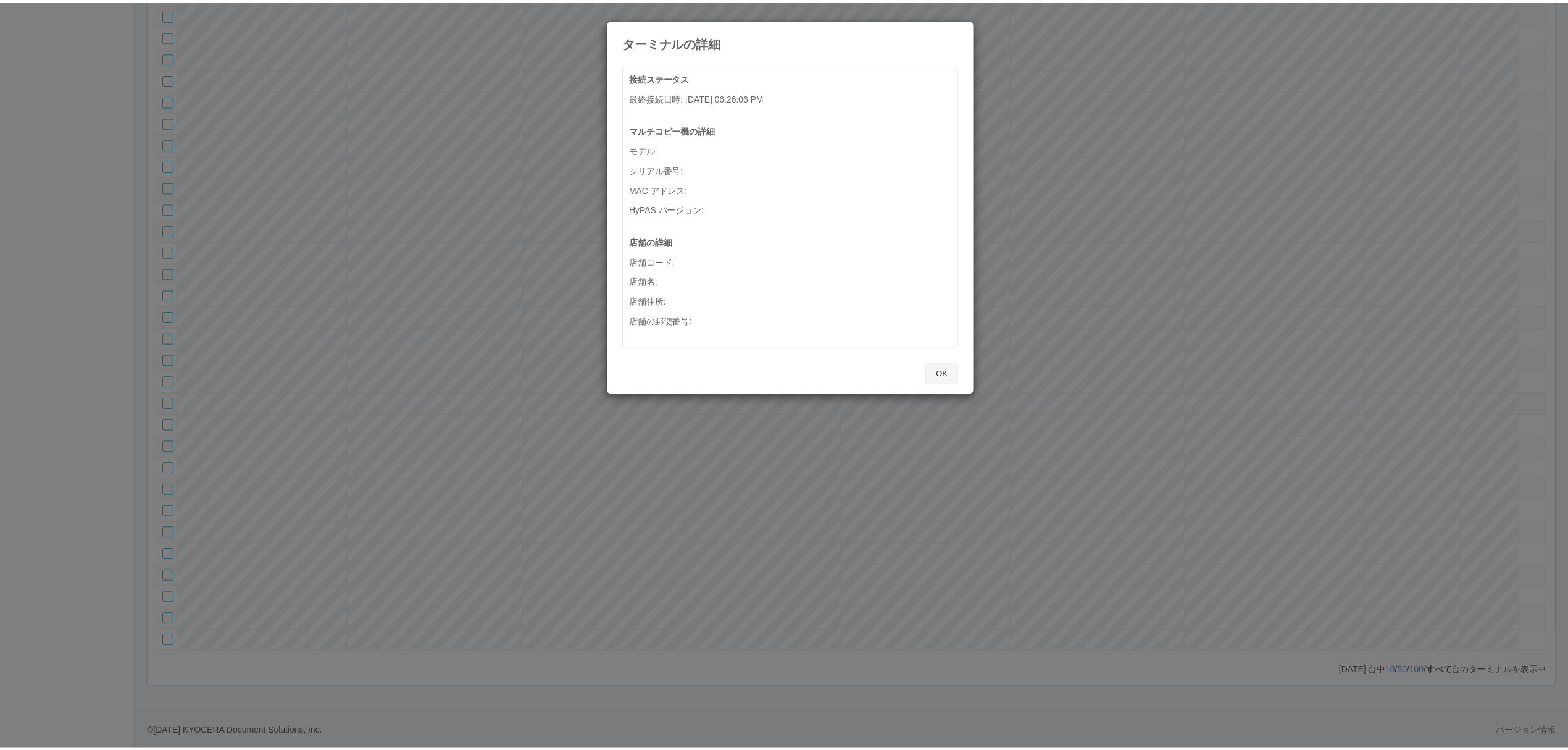
scroll to position [27435, 0]
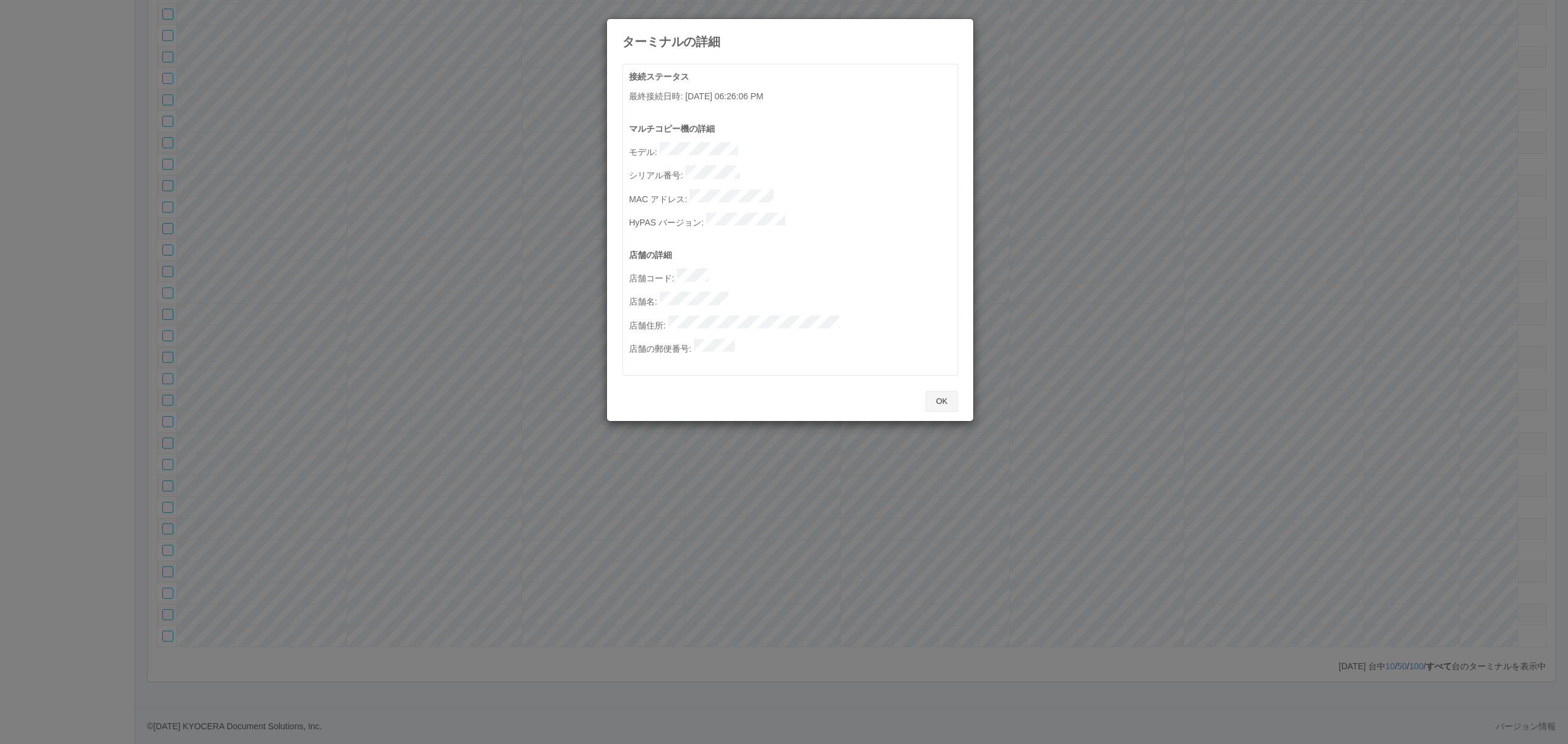
click at [944, 391] on button "OK" at bounding box center [942, 402] width 33 height 21
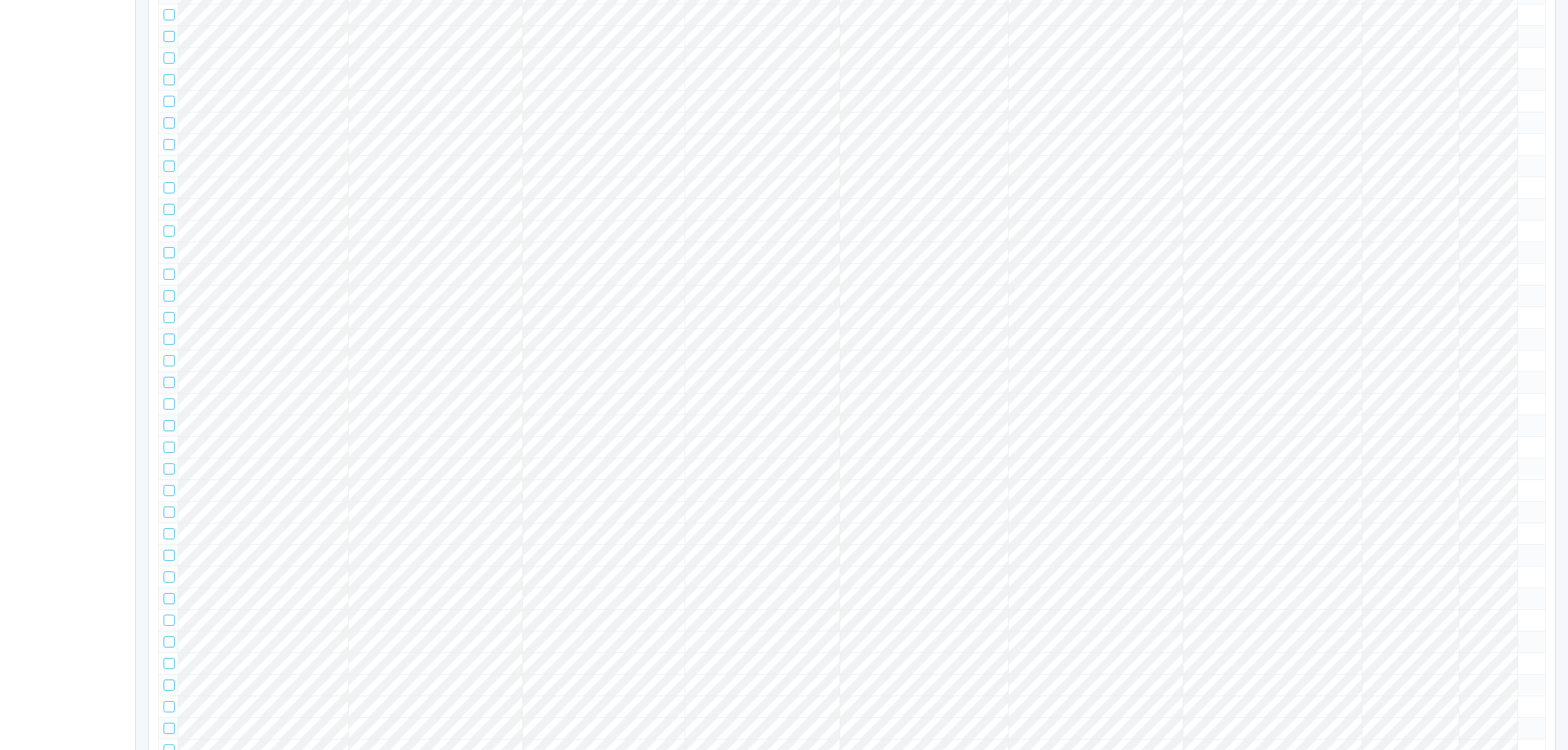
scroll to position [0, 0]
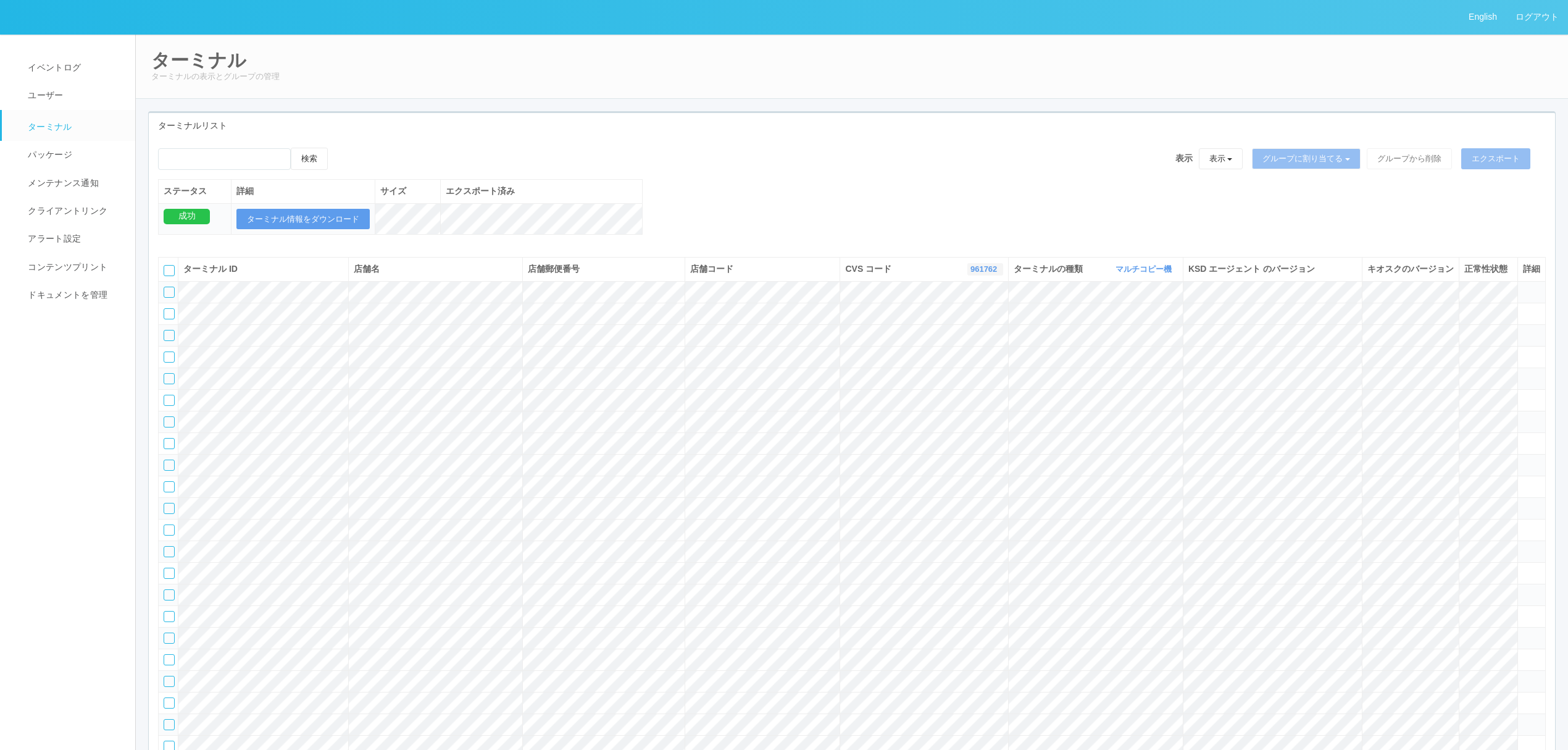
click at [978, 273] on link "961762" at bounding box center [985, 269] width 30 height 9
click at [956, 306] on link "300034" at bounding box center [954, 297] width 97 height 16
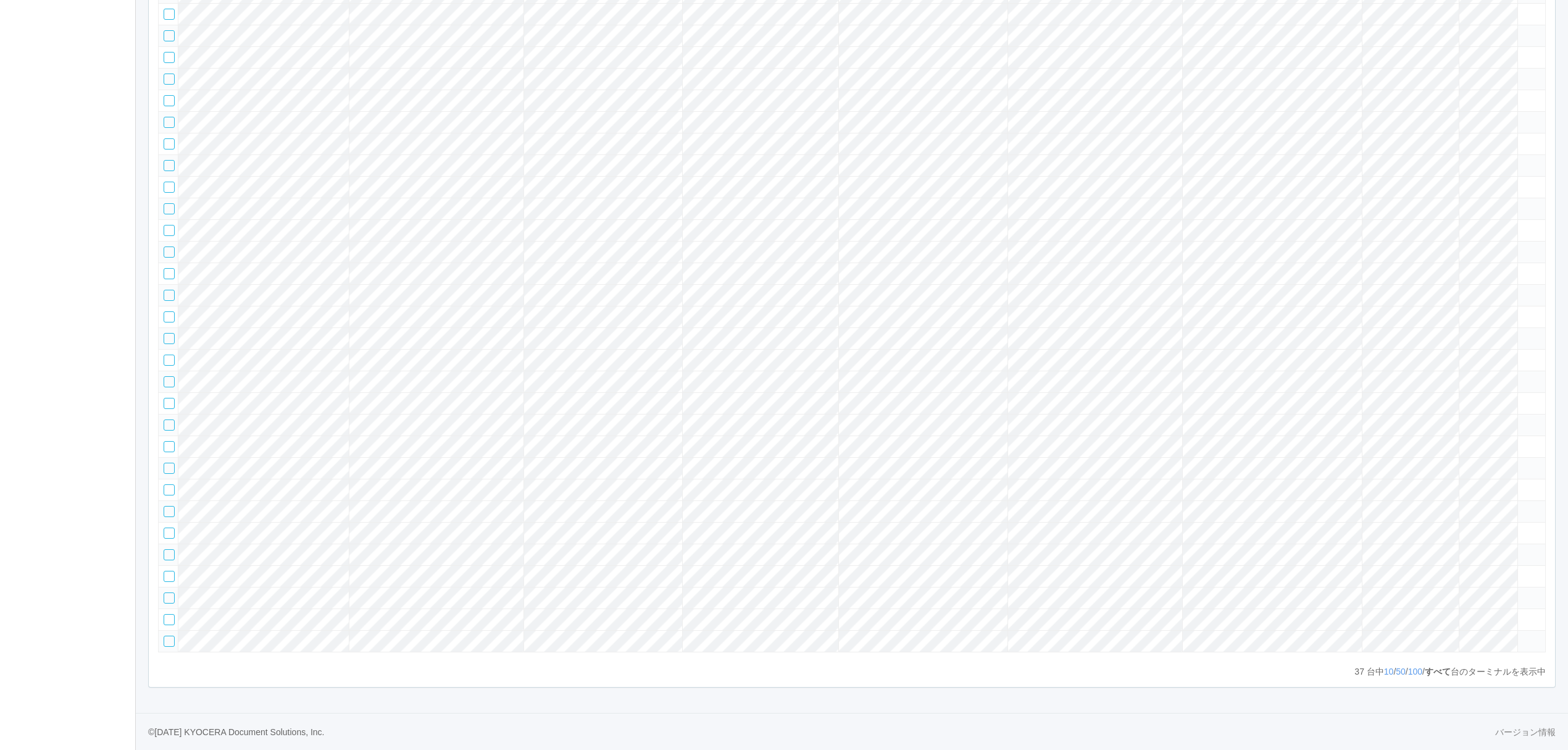
click at [1061, 189] on tbody at bounding box center [853, 251] width 1387 height 800
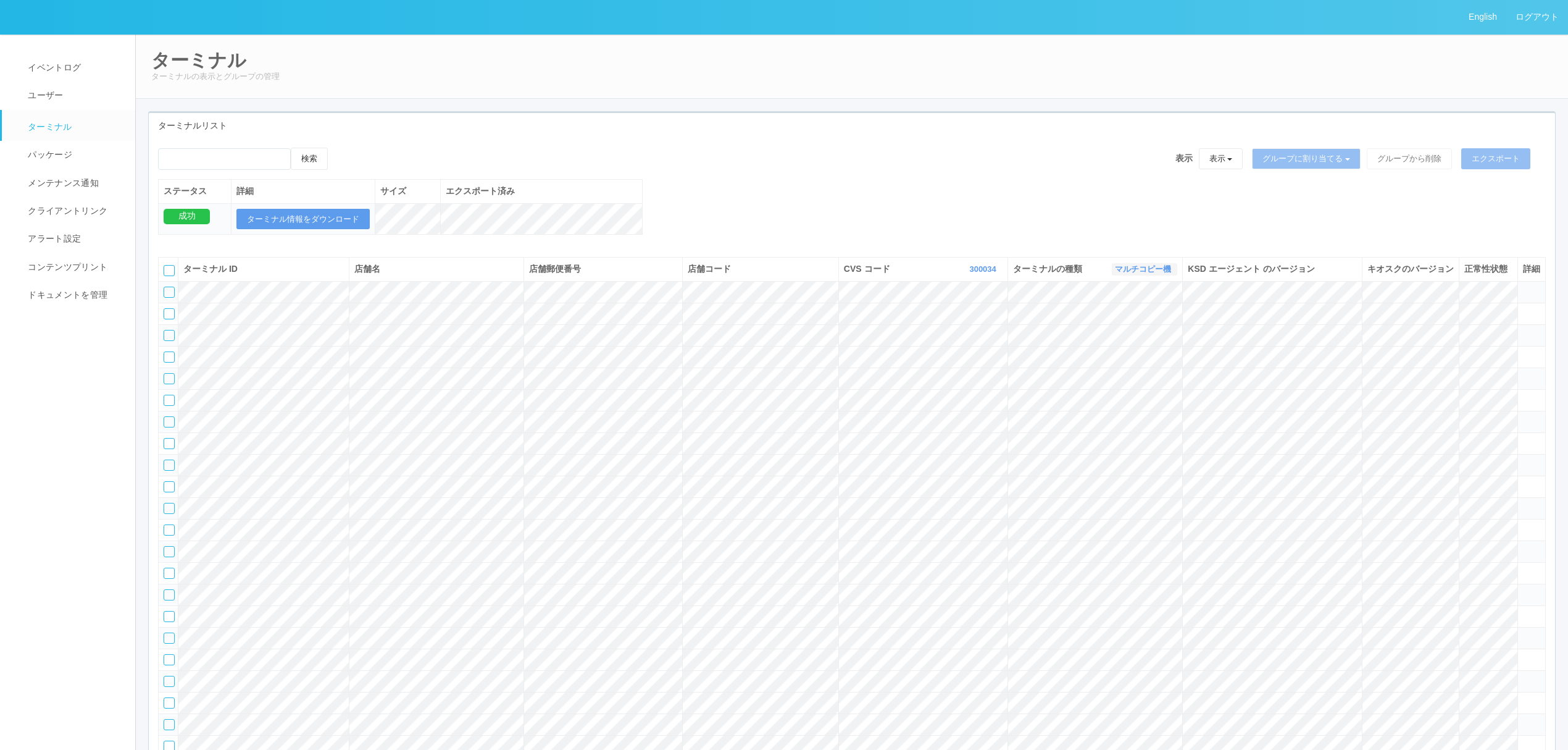
click at [1139, 273] on link "マルチコピー機" at bounding box center [1144, 269] width 59 height 9
click at [1142, 329] on link "キオスク" at bounding box center [1128, 321] width 97 height 16
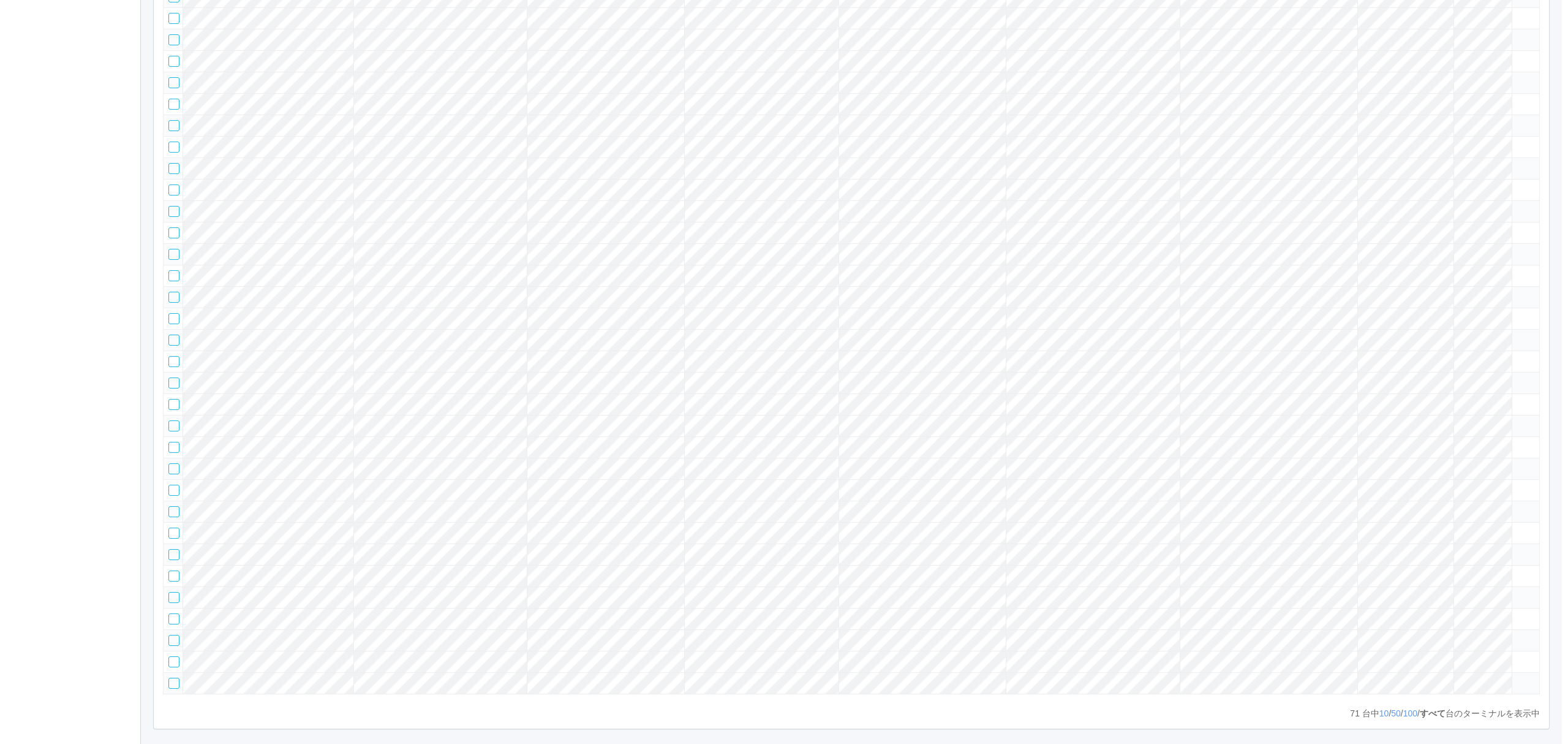
scroll to position [618, 0]
click at [1480, 219] on tr at bounding box center [846, 208] width 1376 height 22
click at [1511, 203] on icon at bounding box center [1511, 203] width 0 height 0
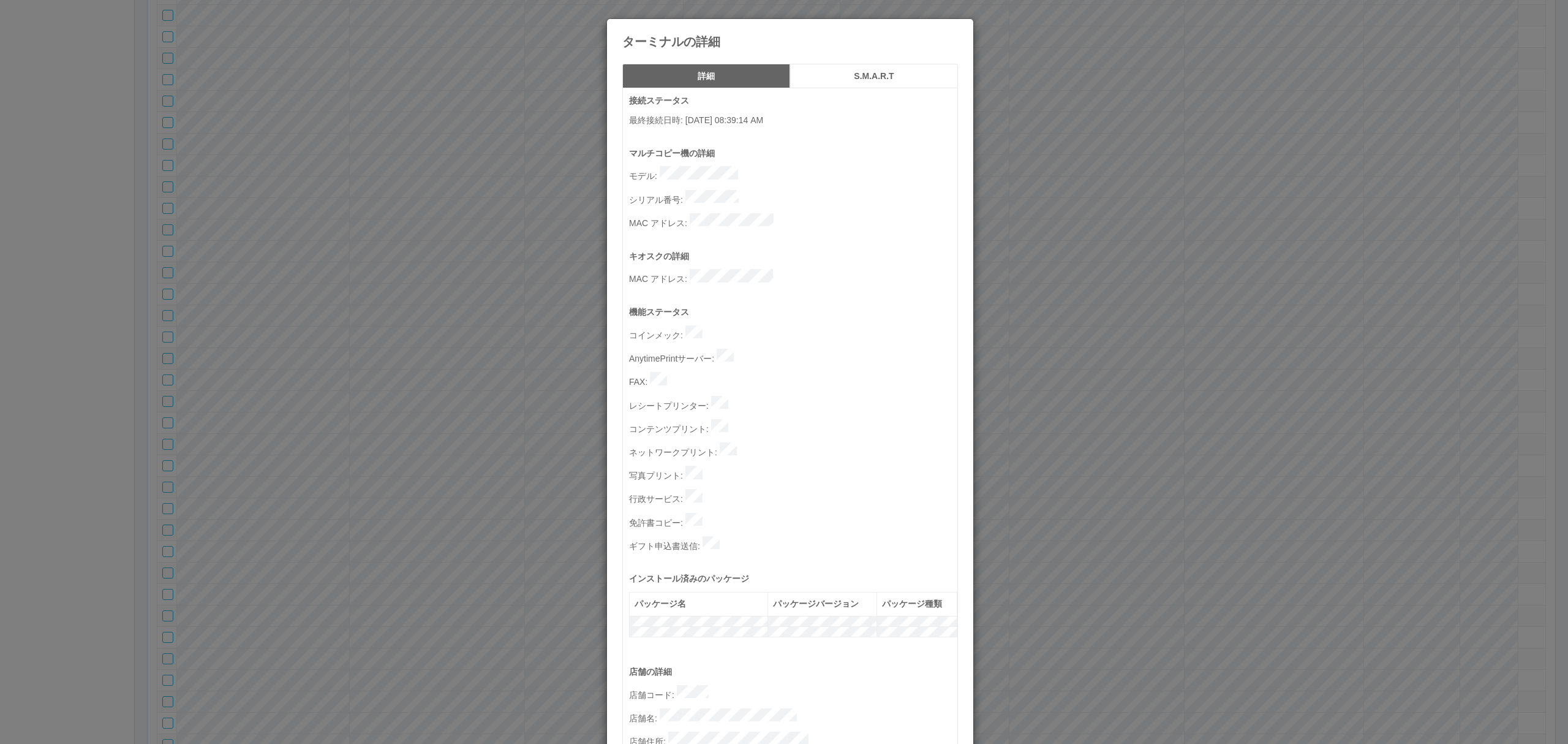
scroll to position [333, 0]
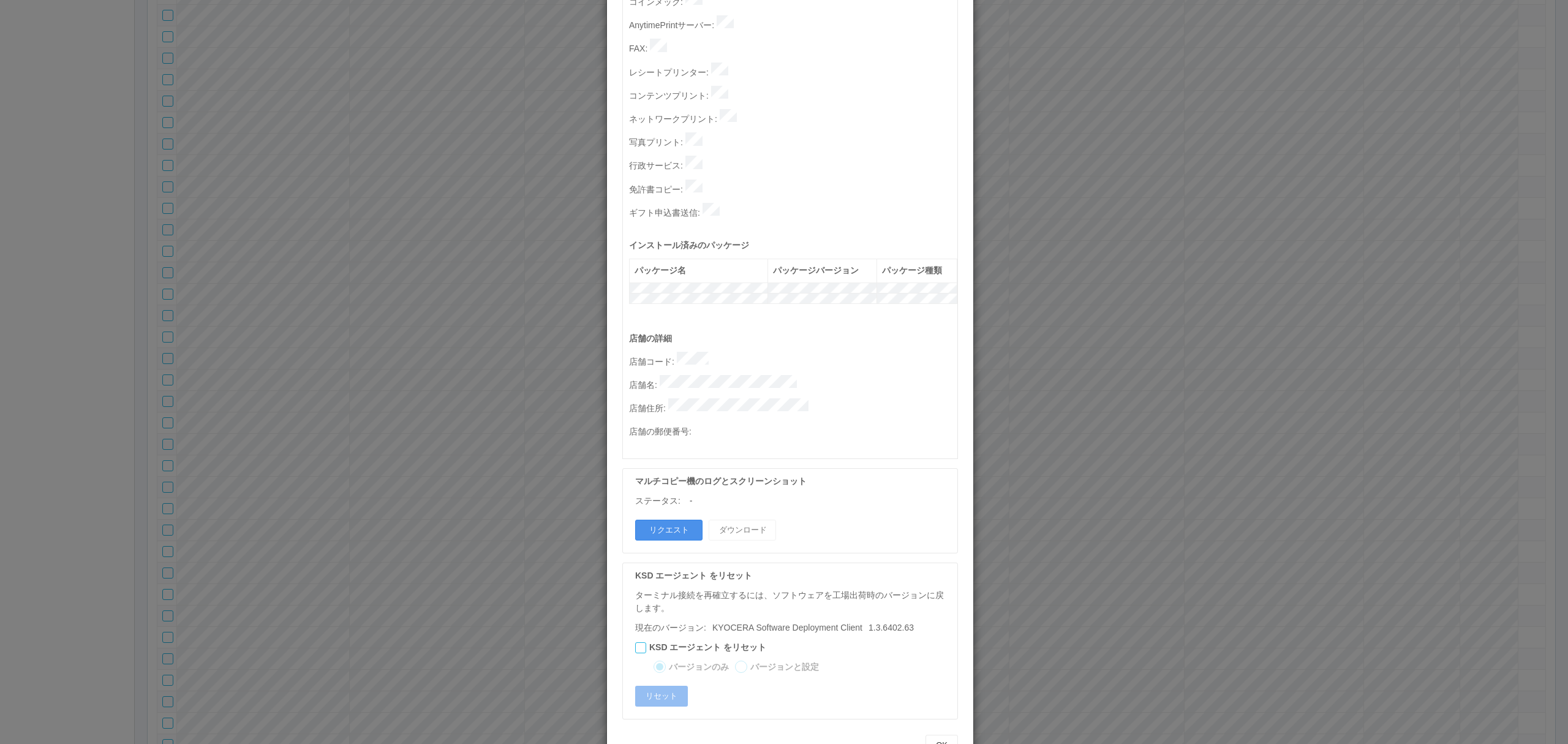
click at [676, 520] on button "リクエスト" at bounding box center [669, 530] width 67 height 21
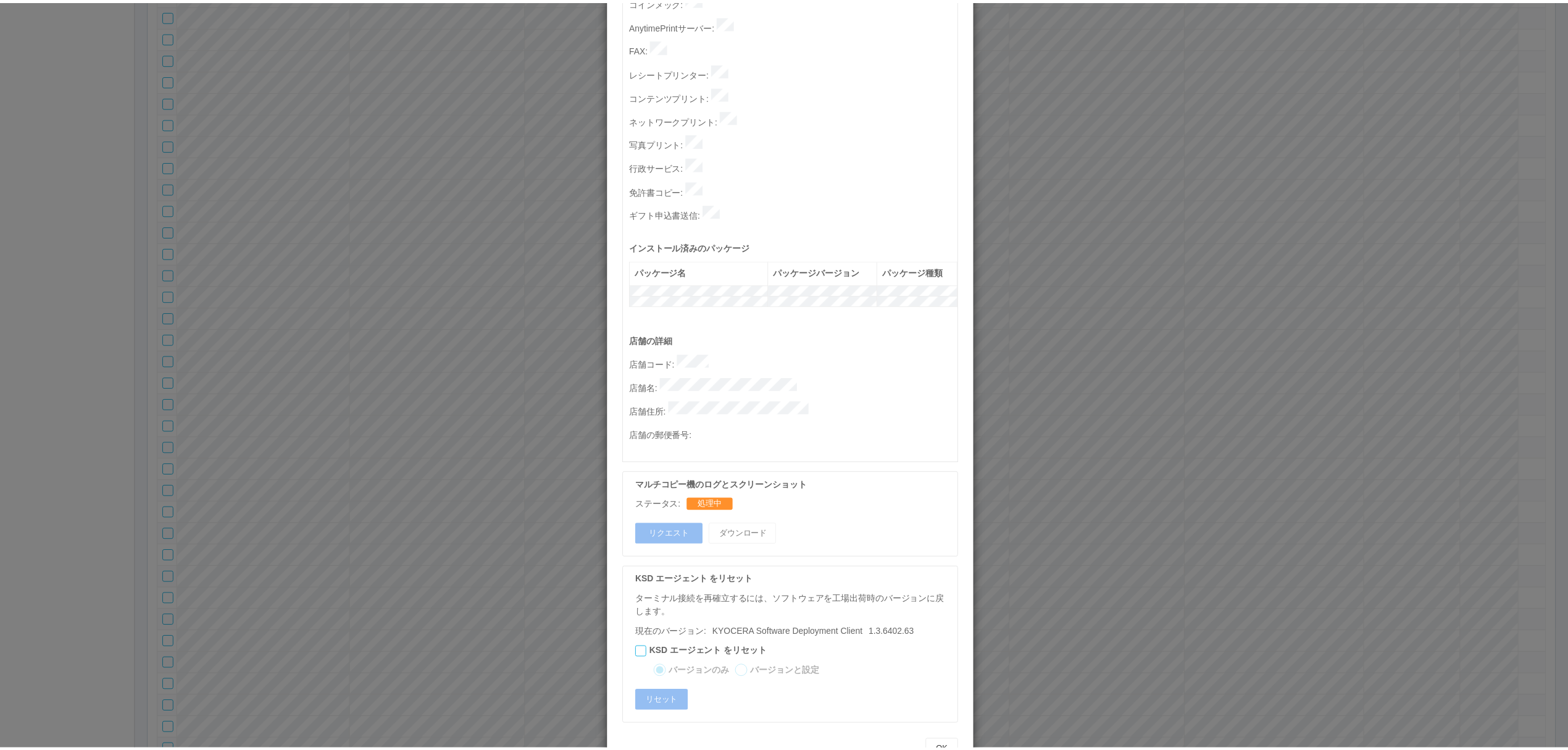
scroll to position [0, 0]
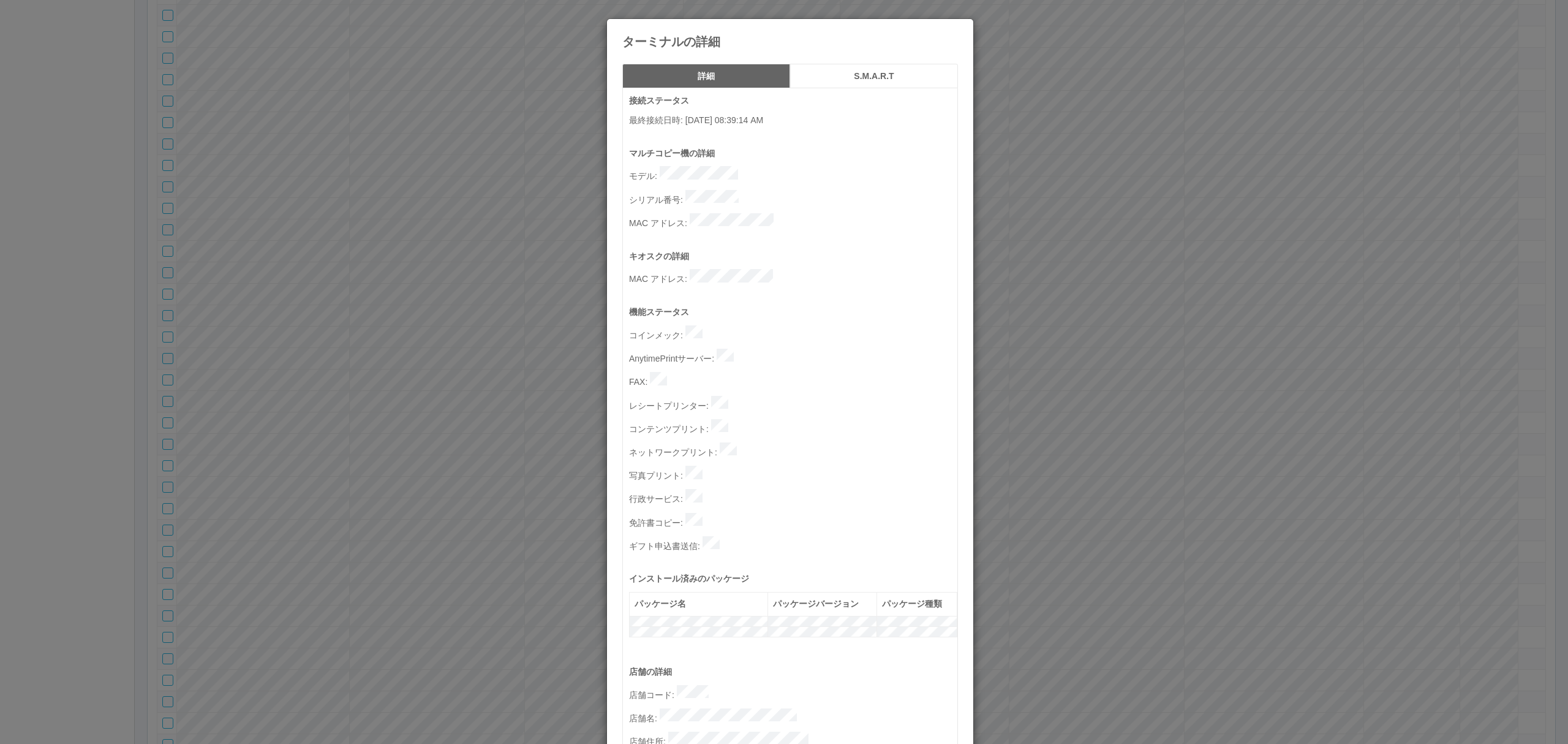
click at [1073, 391] on div "ターミナルの詳細 詳細 S.M.A.R.T 接続ステータス 最終接続日時 : 08/20/2025 08:39:14 AM マルチコピー機の詳細 モデル : …" at bounding box center [784, 372] width 1568 height 744
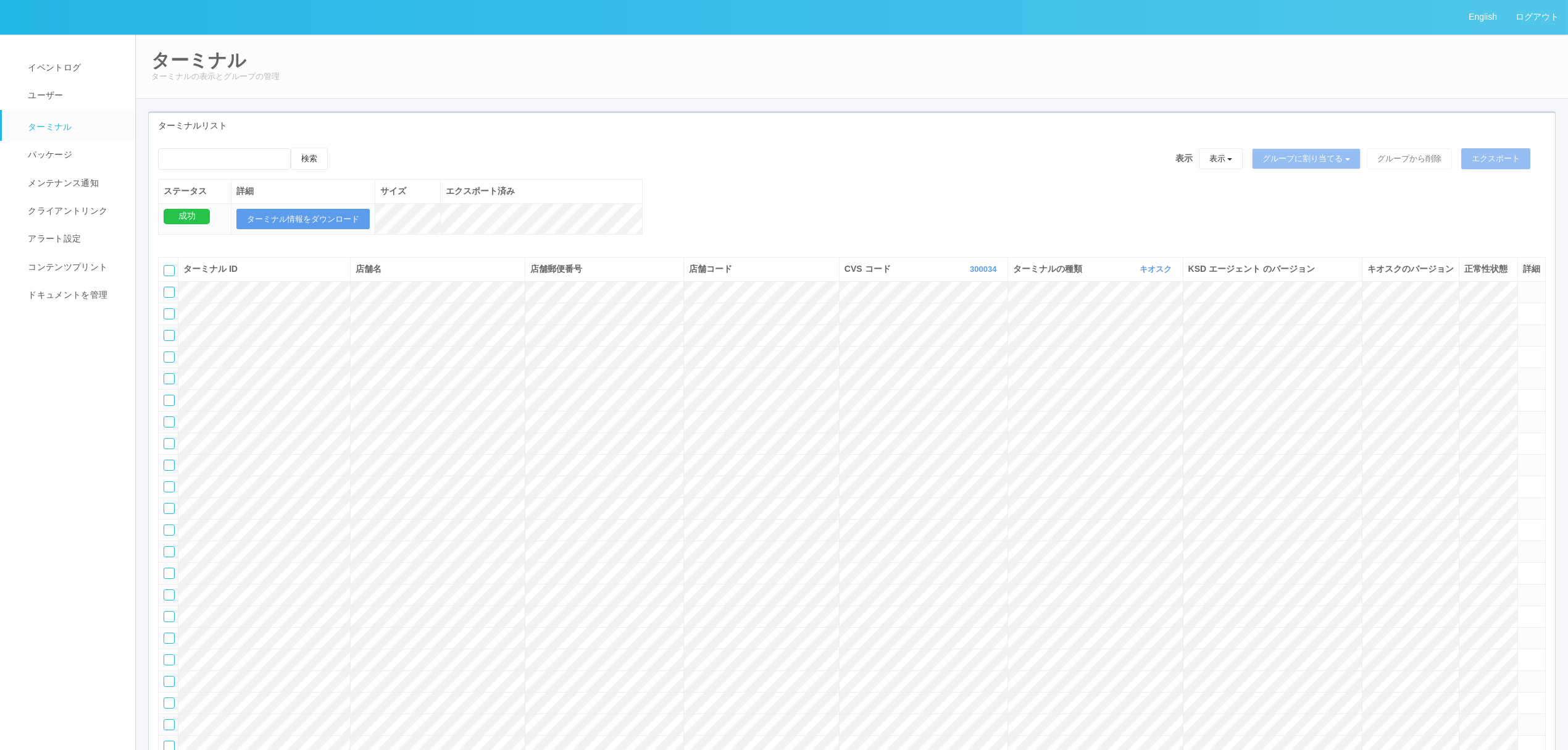
click at [166, 276] on div at bounding box center [169, 270] width 11 height 11
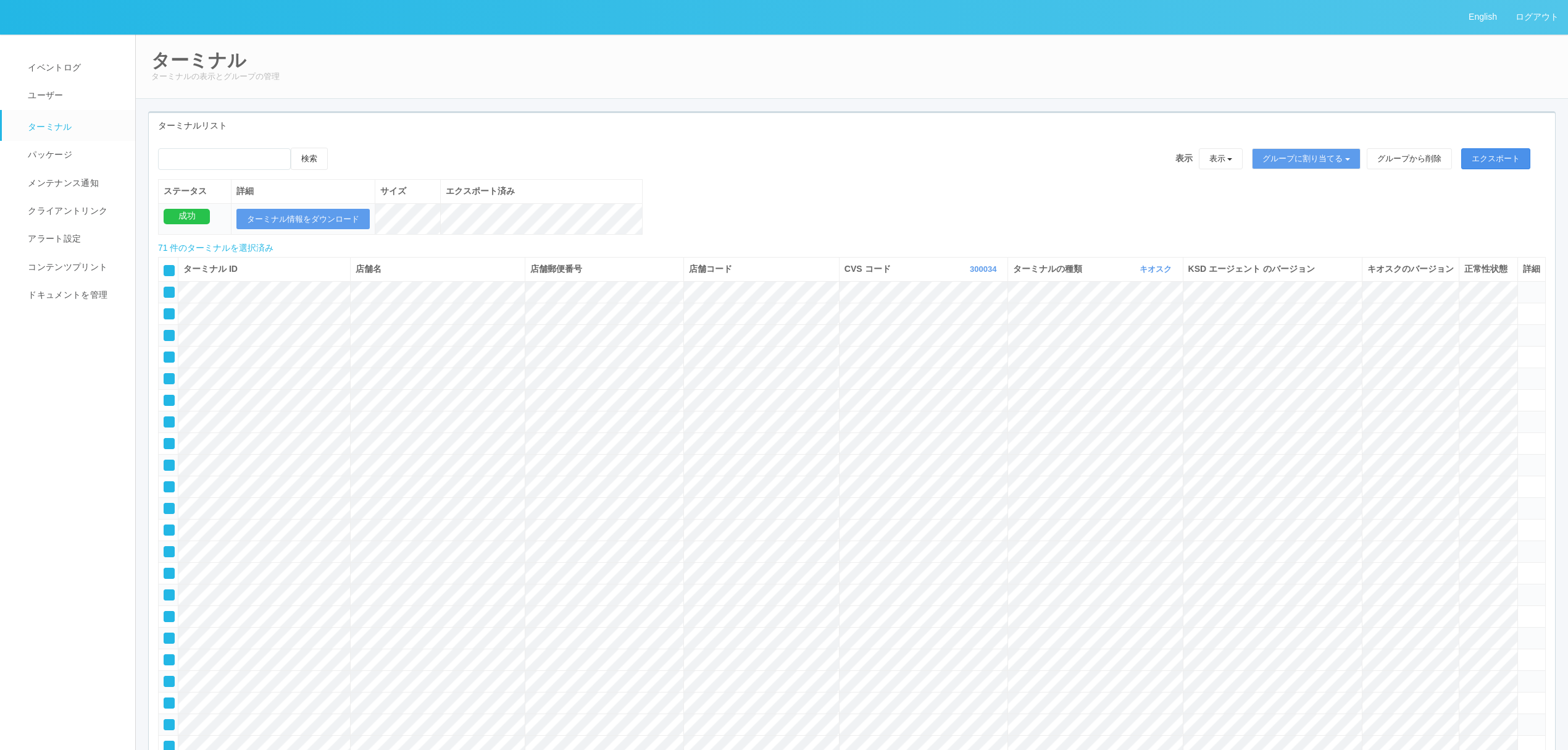
click at [1498, 153] on button "エクスポート" at bounding box center [1495, 159] width 69 height 21
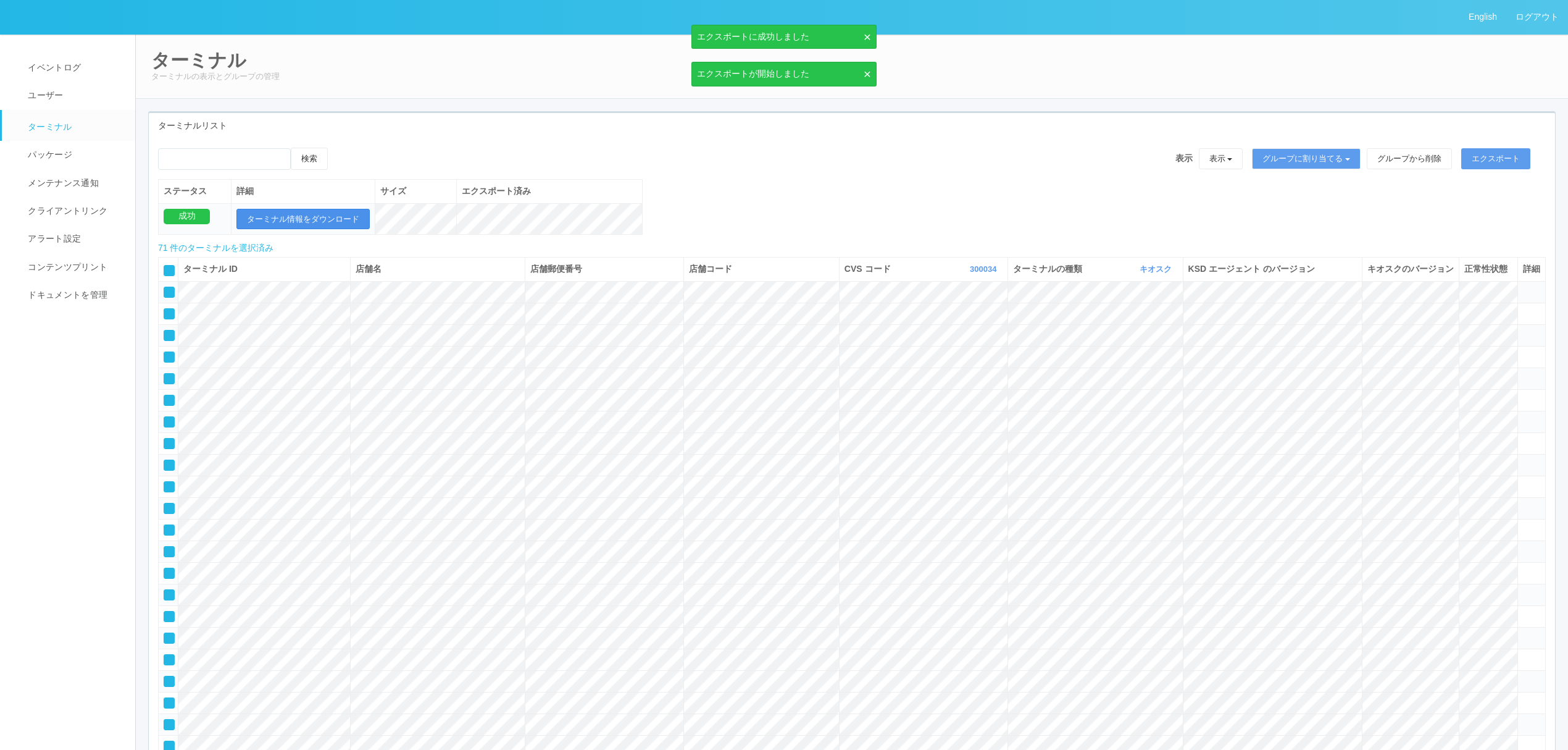
click at [311, 215] on button "ターミナル情報をダウンロード" at bounding box center [303, 220] width 133 height 21
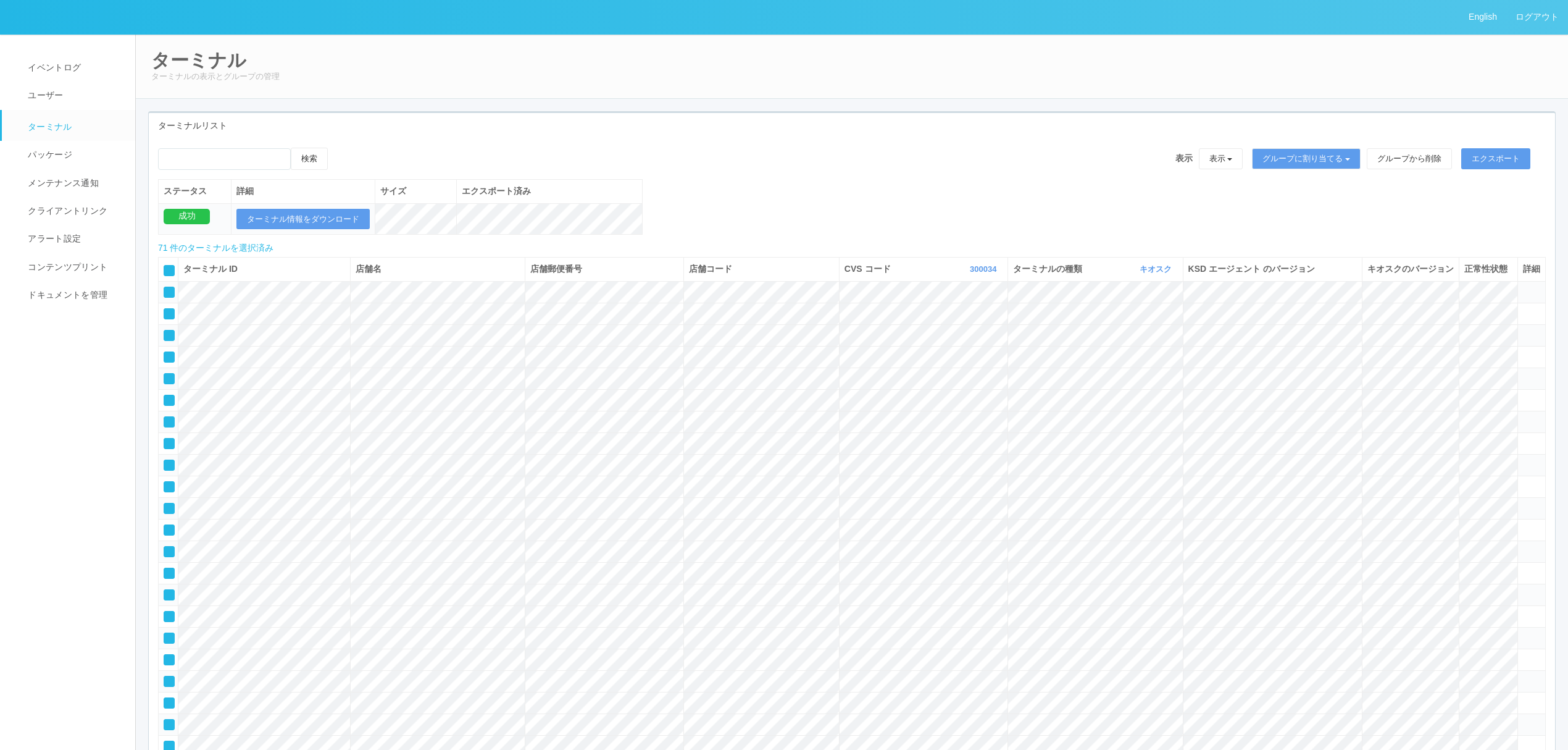
click at [168, 277] on th at bounding box center [169, 270] width 20 height 24
click at [165, 266] on icon at bounding box center [165, 266] width 0 height 0
